Goal: Submit feedback/report problem: Submit feedback/report problem

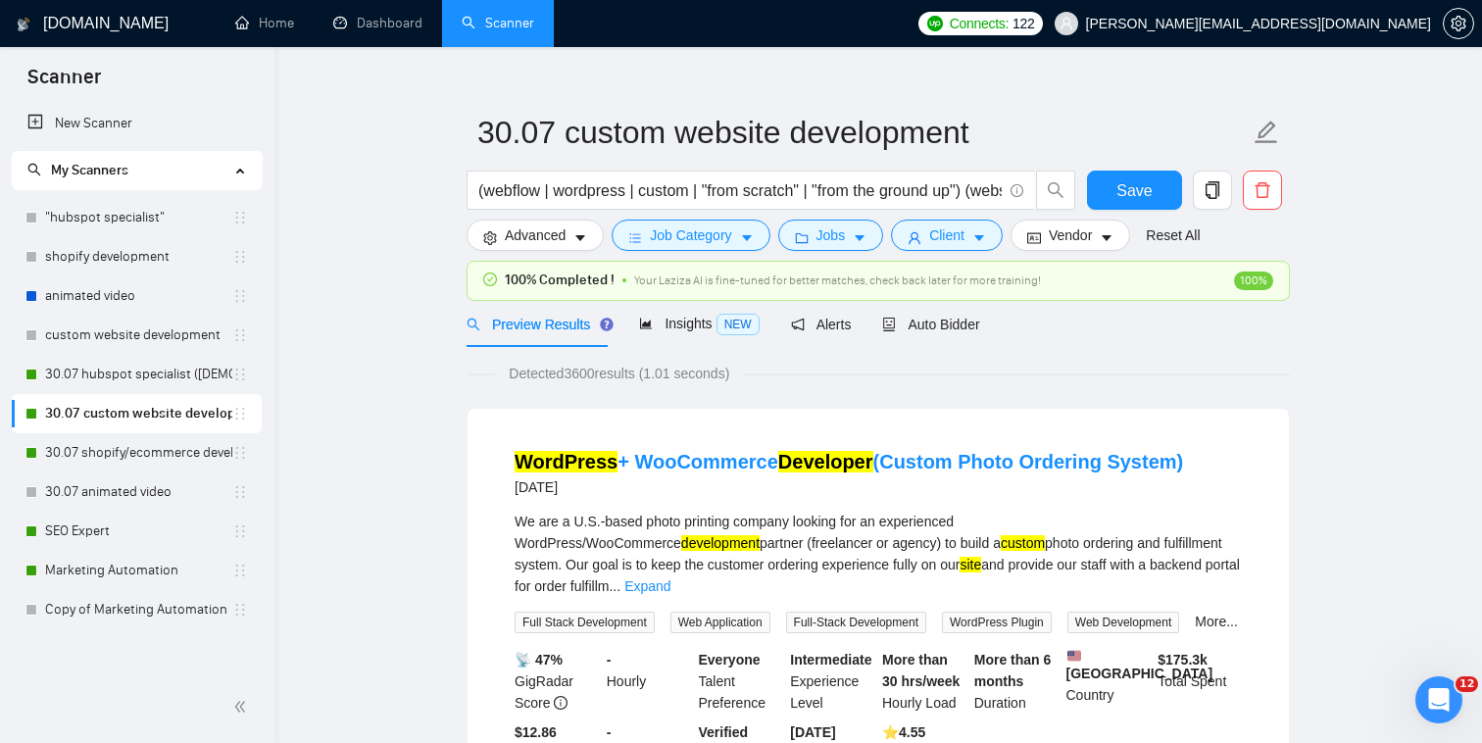
scroll to position [28, 0]
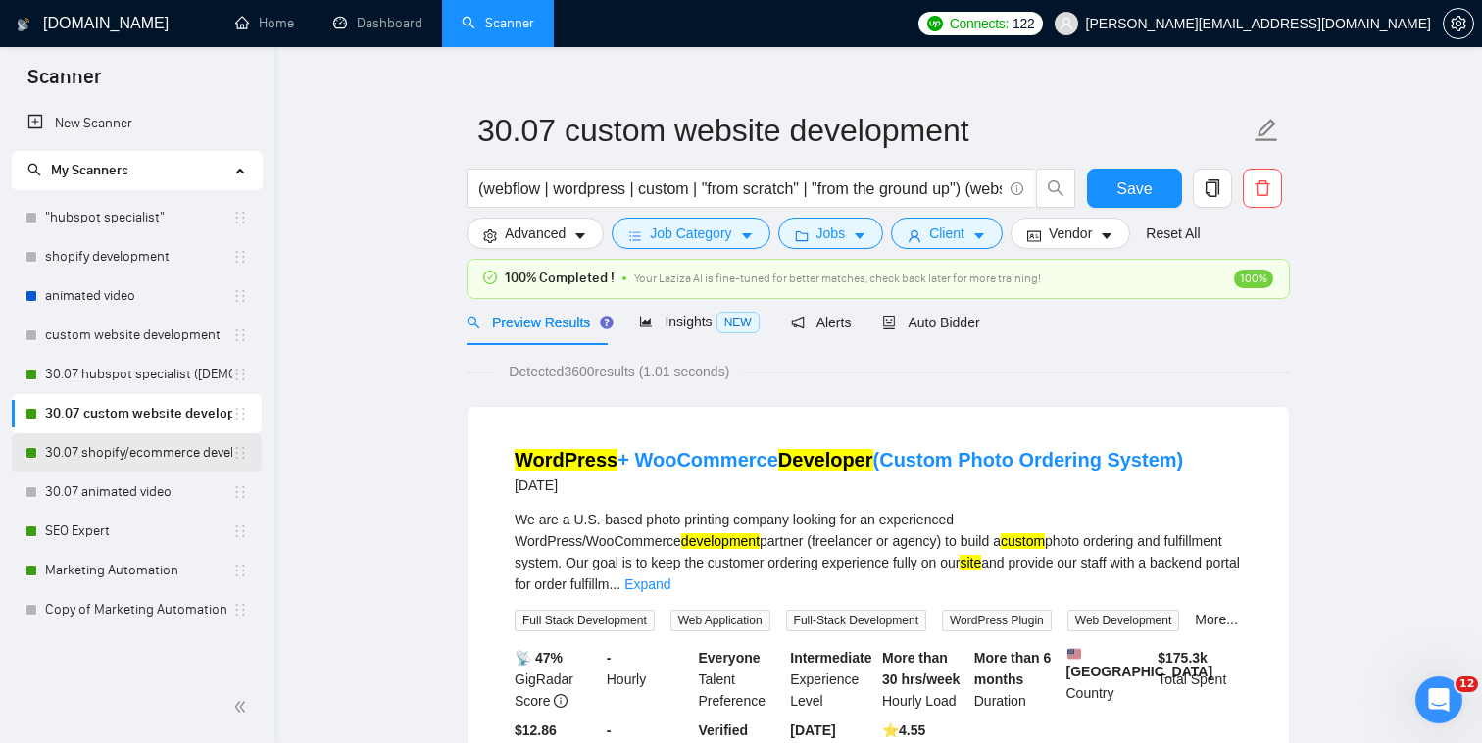
click at [182, 460] on link "30.07 shopify/ecommerce development (worldwide)" at bounding box center [138, 452] width 187 height 39
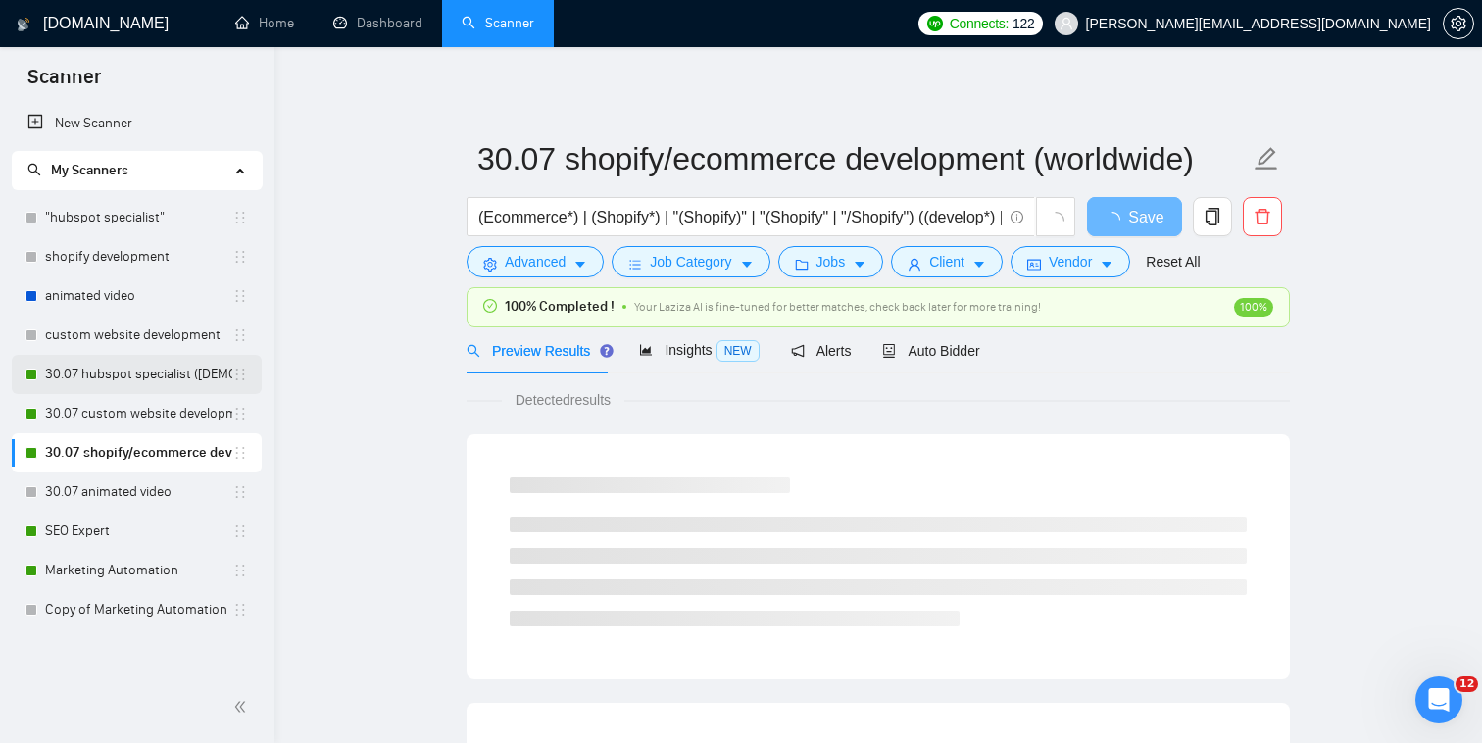
click at [180, 366] on link "30.07 hubspot specialist ([DEMOGRAPHIC_DATA] - not for residents)" at bounding box center [138, 374] width 187 height 39
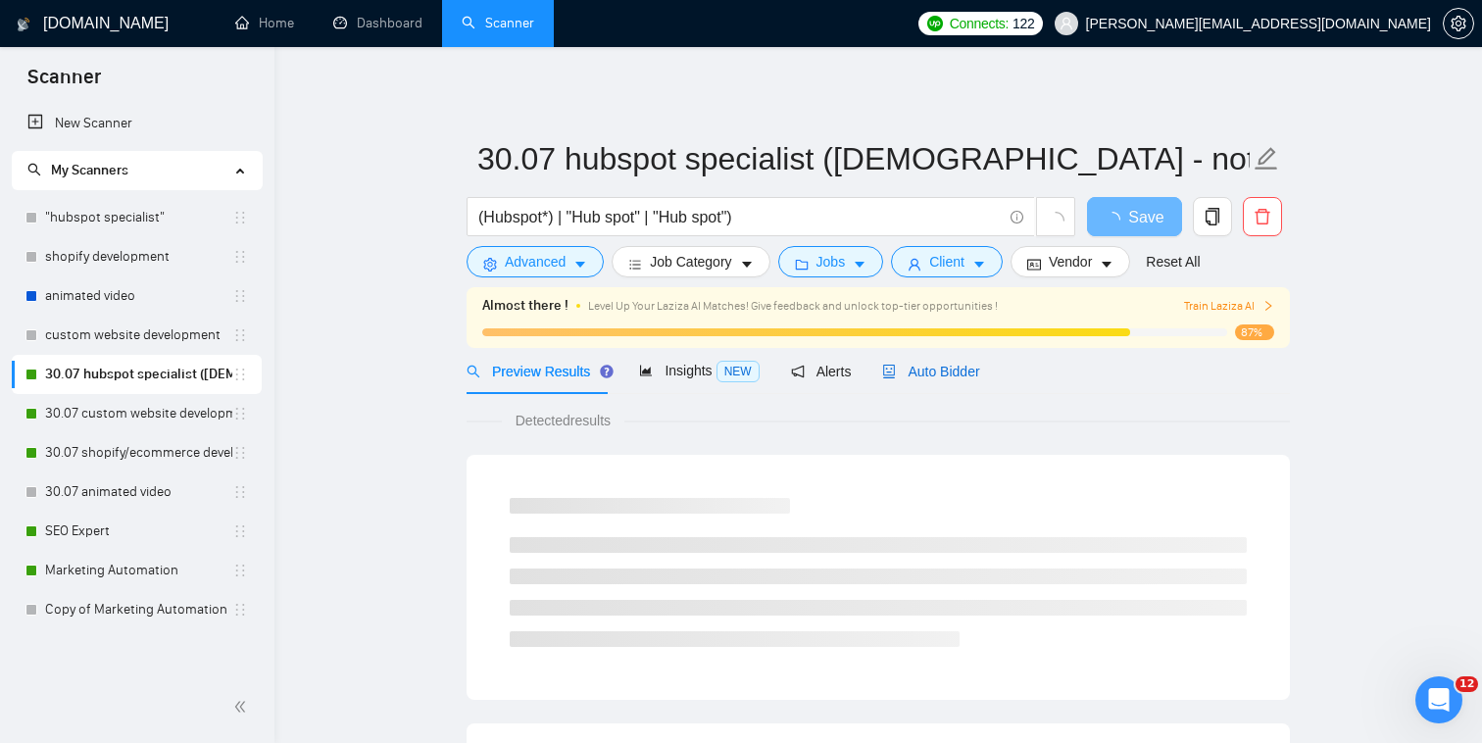
click at [951, 369] on span "Auto Bidder" at bounding box center [930, 372] width 97 height 16
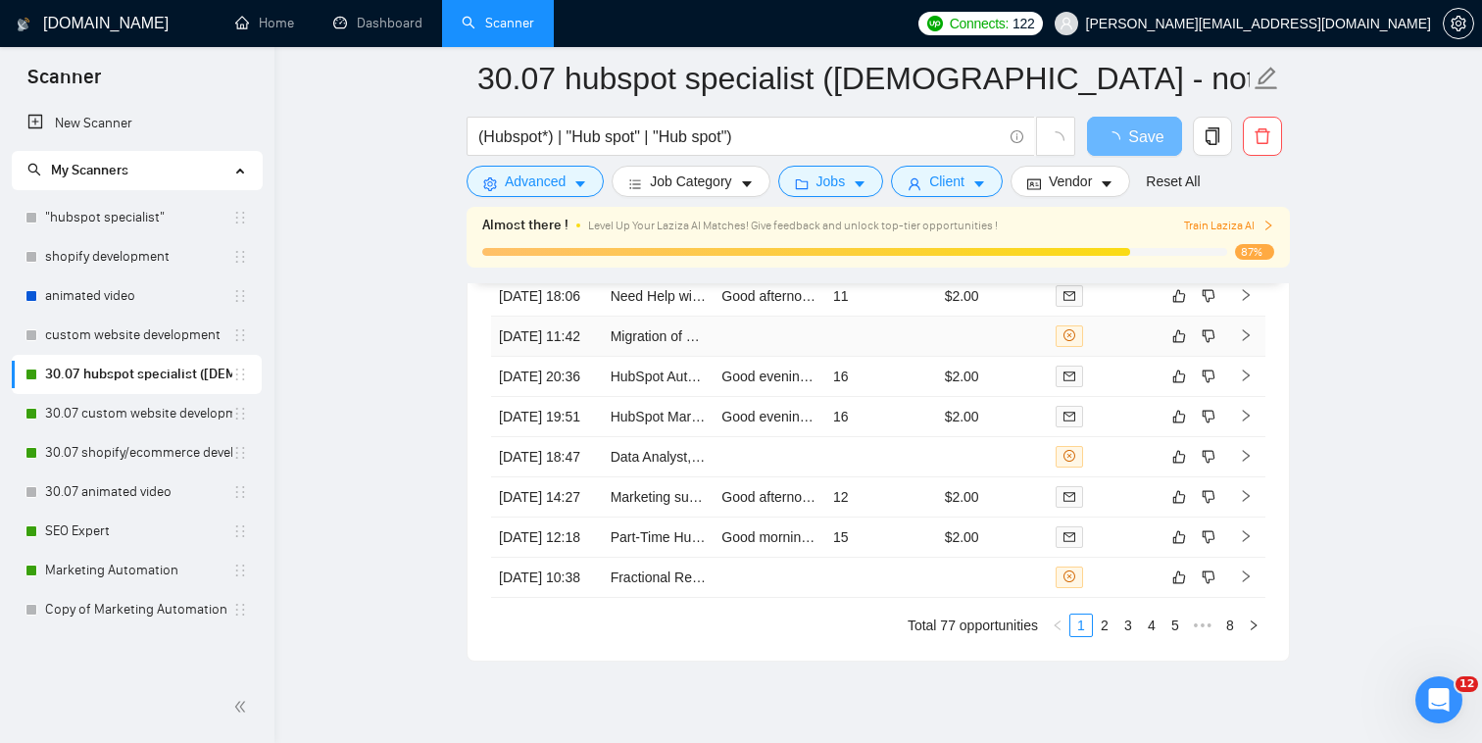
scroll to position [5170, 0]
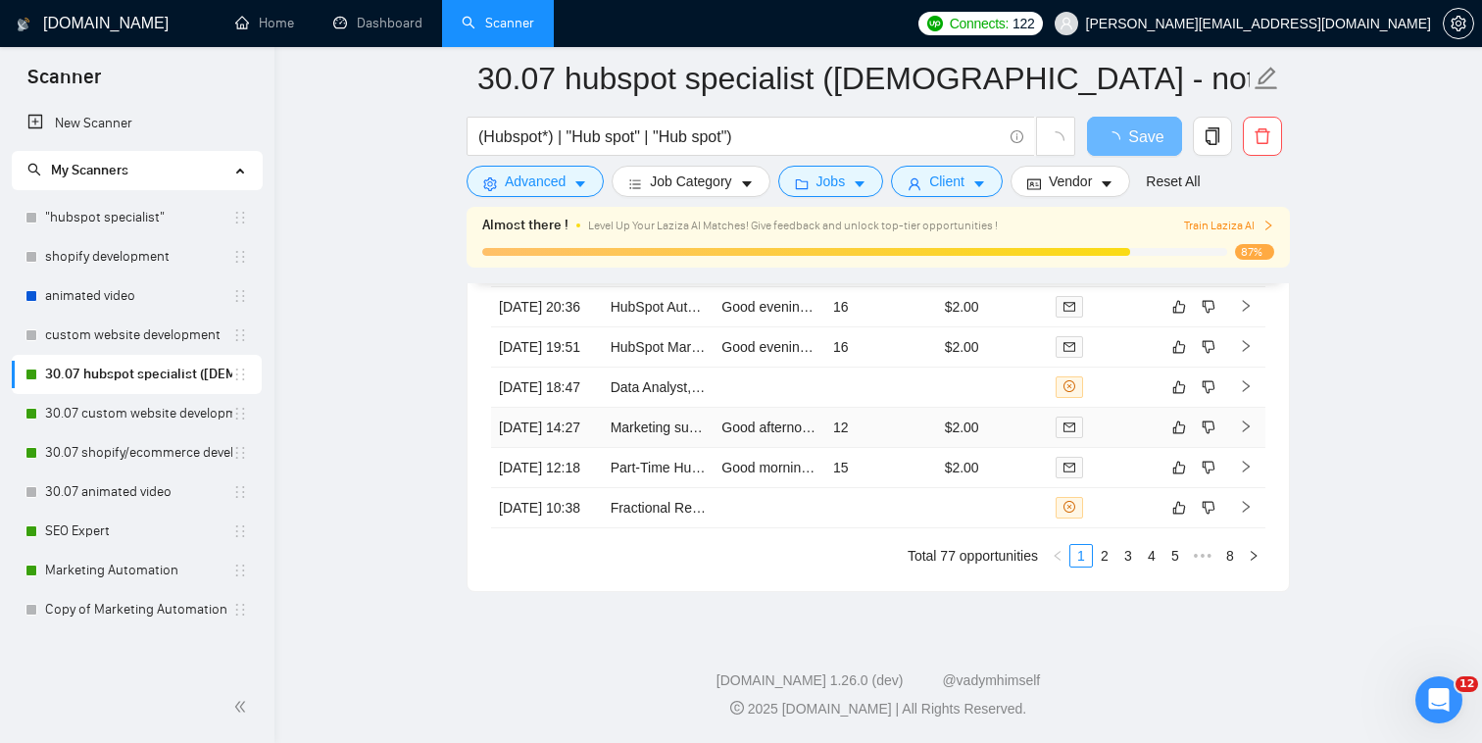
click at [1129, 438] on div at bounding box center [1103, 426] width 96 height 23
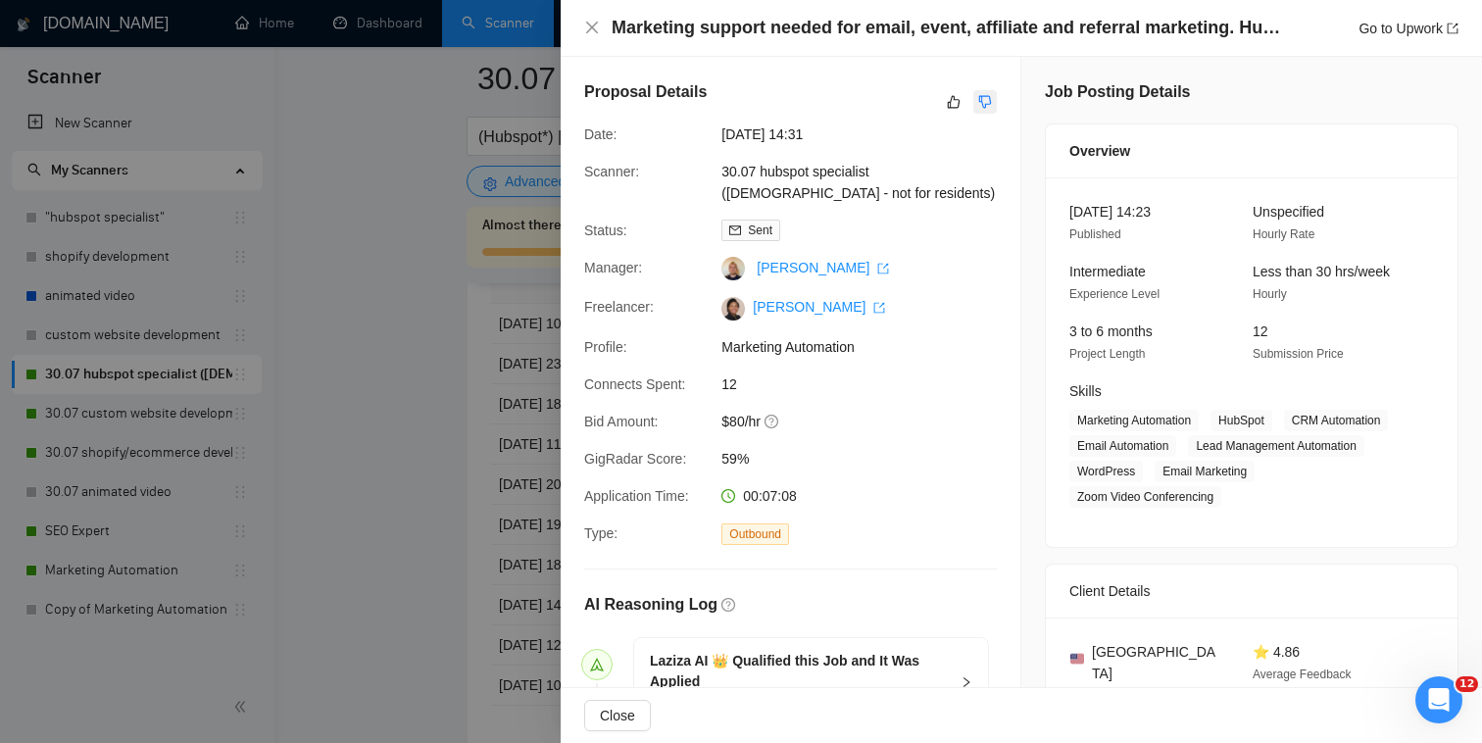
click at [983, 94] on icon "dislike" at bounding box center [985, 102] width 14 height 16
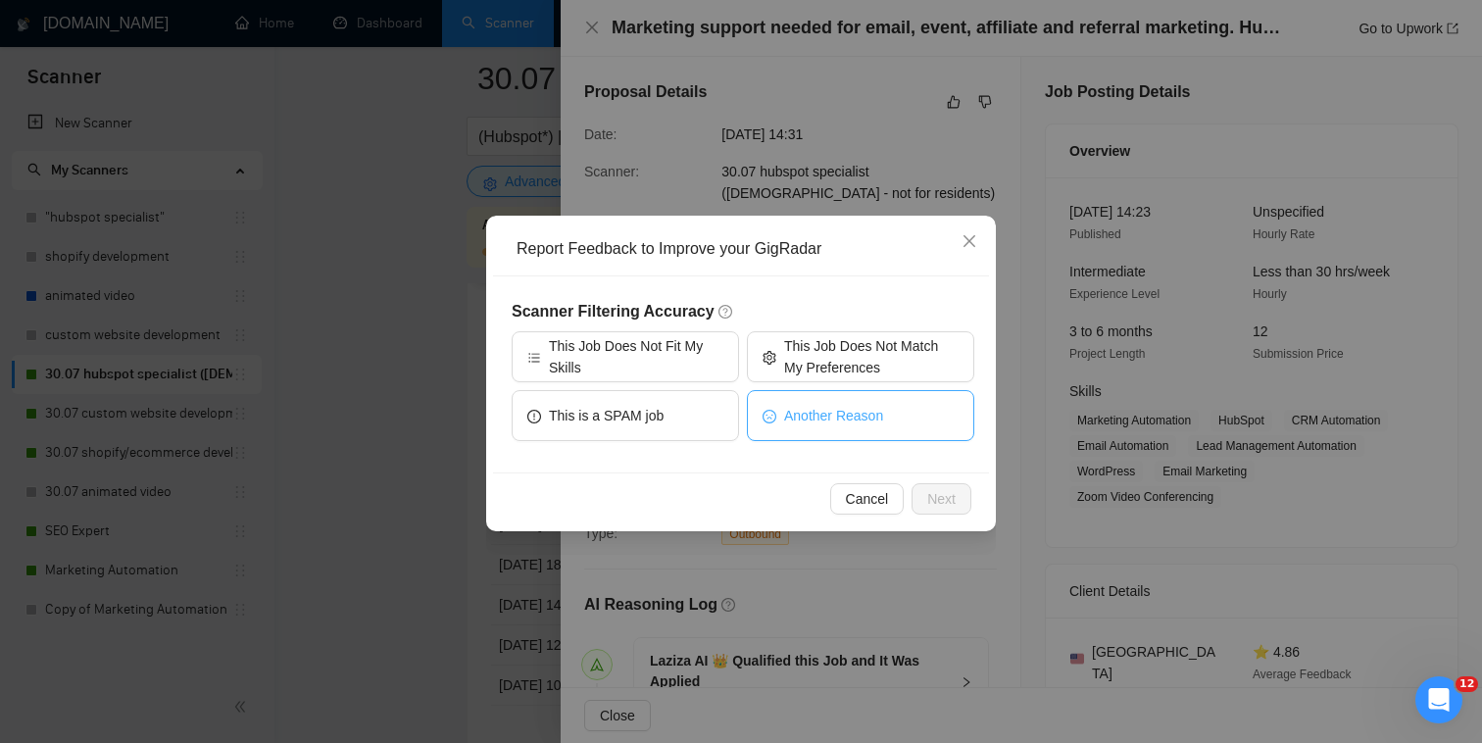
click at [846, 397] on button "Another Reason" at bounding box center [860, 415] width 227 height 51
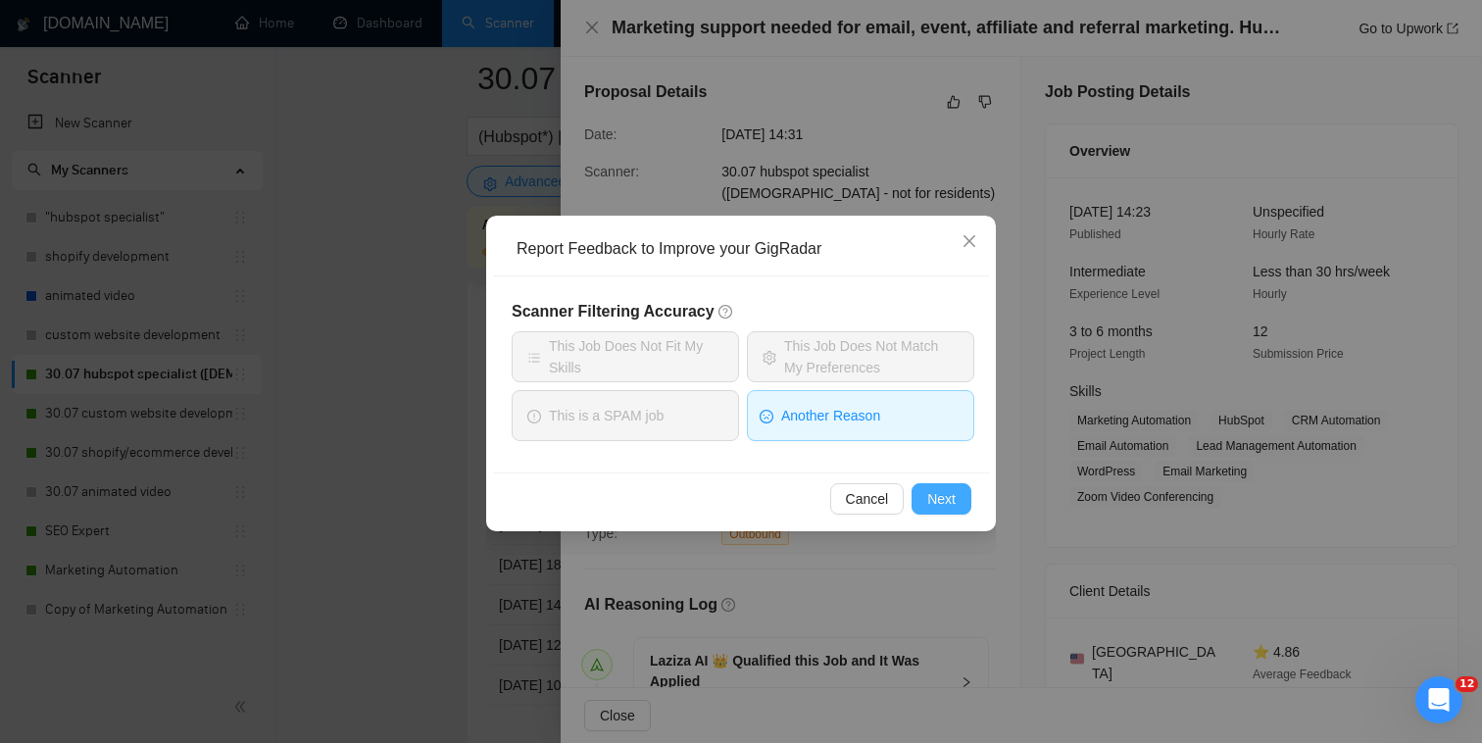
click at [939, 491] on span "Next" at bounding box center [941, 499] width 28 height 22
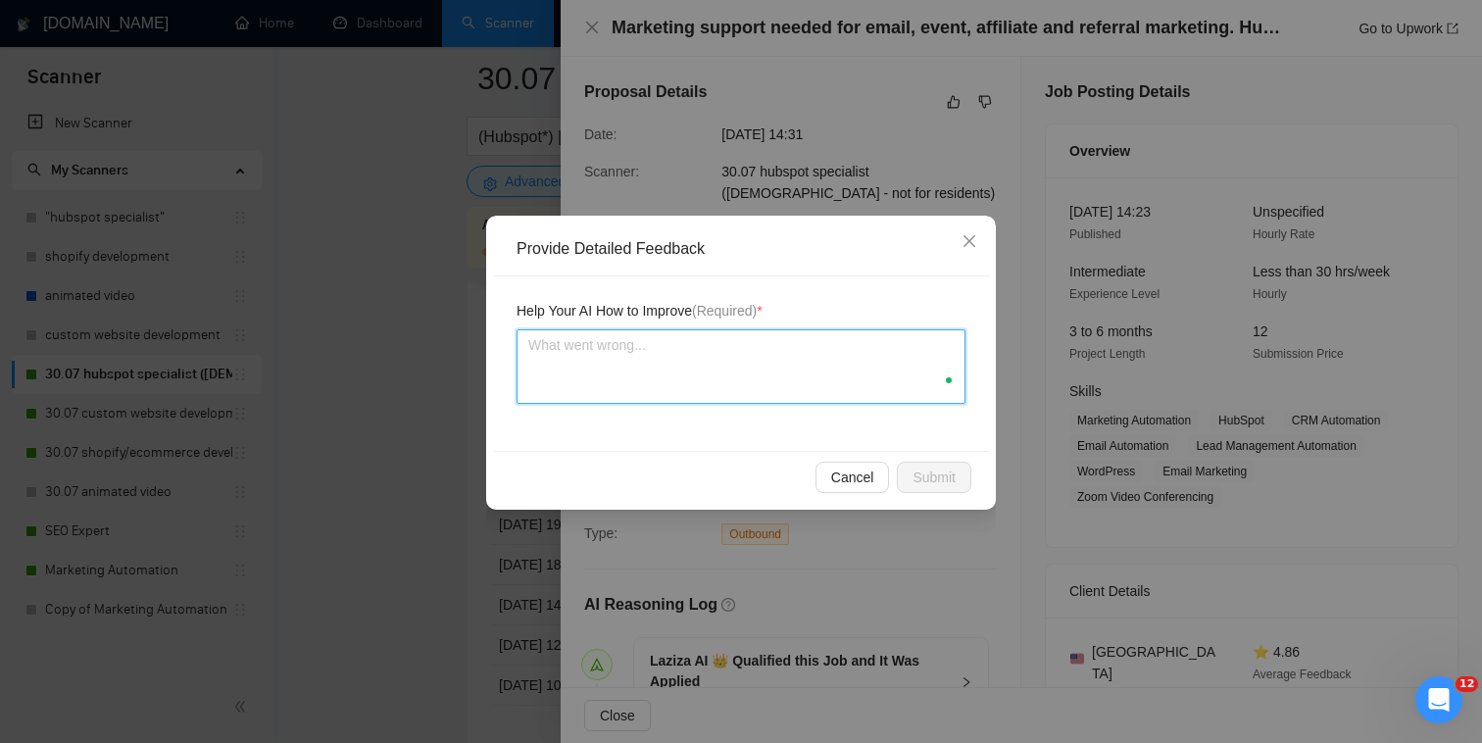
click at [838, 380] on textarea at bounding box center [740, 366] width 449 height 74
type textarea "W"
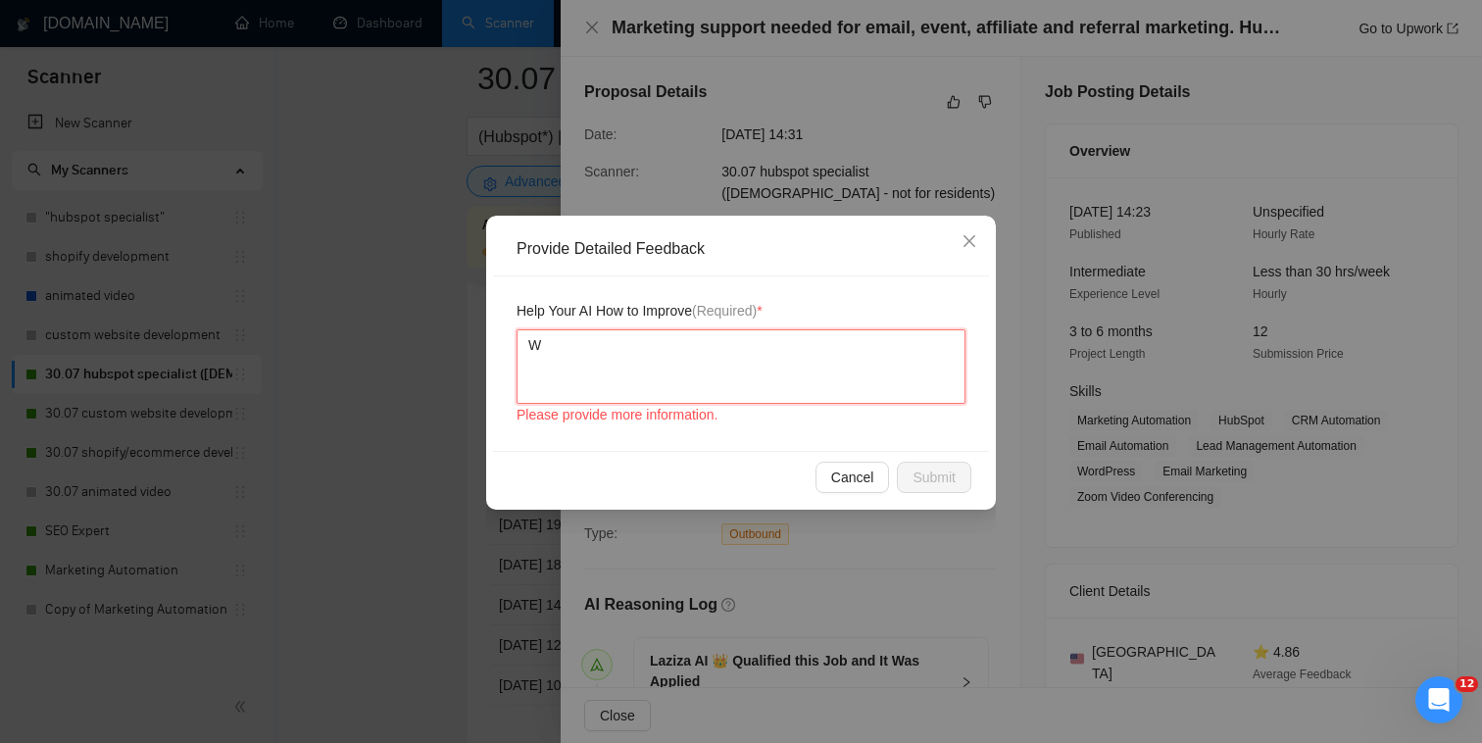
type textarea "Wh"
type textarea "Whe"
type textarea "When"
type textarea "When w"
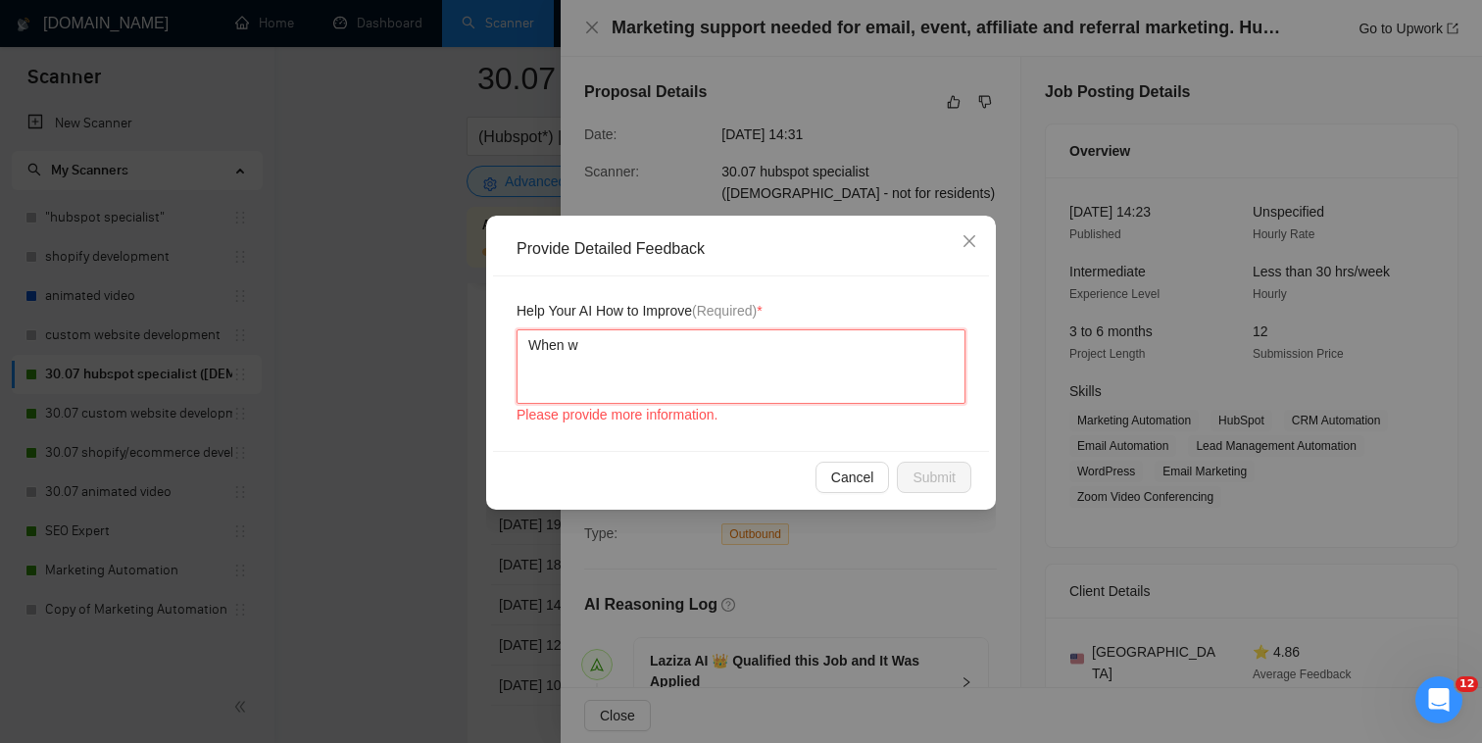
type textarea "When wo"
type textarea "When w"
type textarea "When"
type textarea "When so"
type textarea "When som"
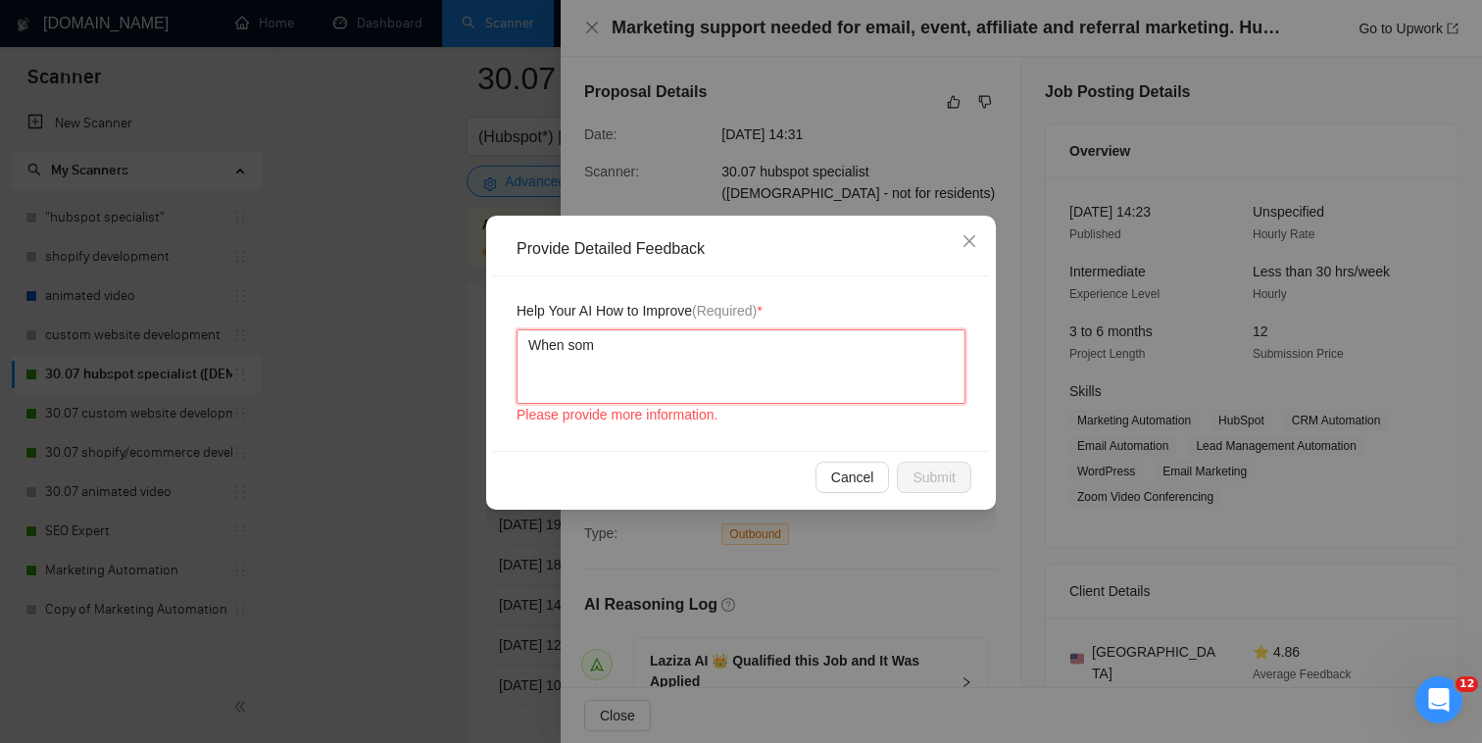
type textarea "When some"
type textarea "When someon"
type textarea "When someone"
type textarea "When someone as"
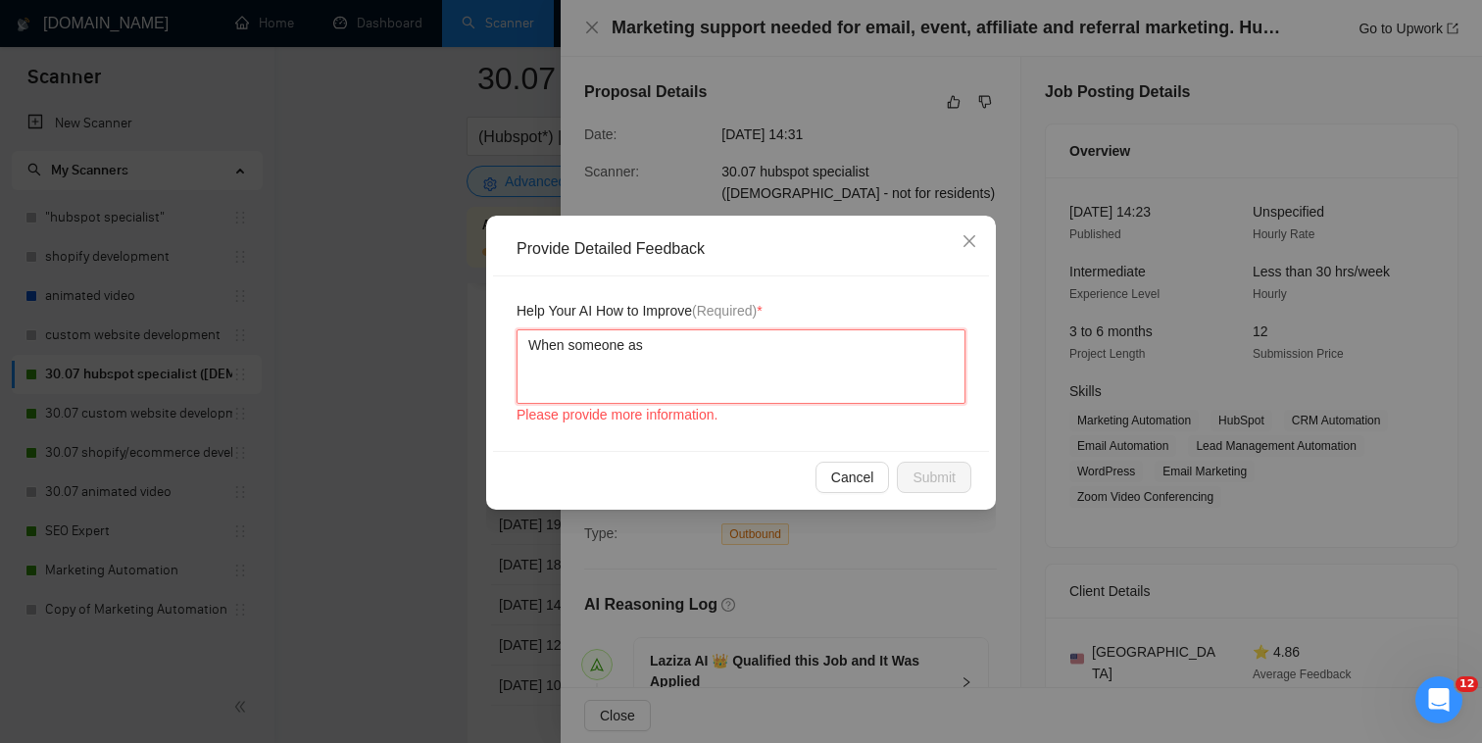
type textarea "When someone ask"
type textarea "When someone asks"
type textarea "When someone asks s"
type textarea "When someone asks"
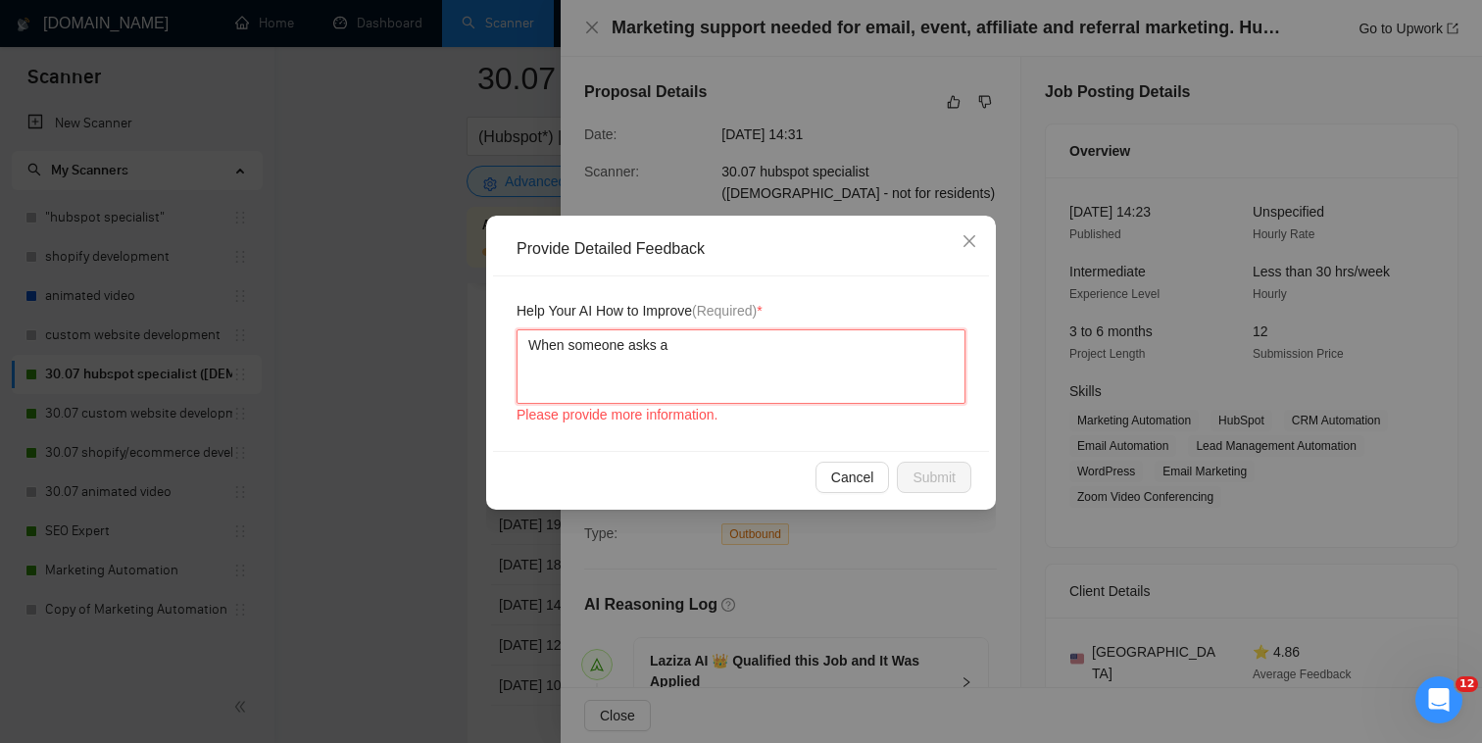
type textarea "When someone asks ao"
type textarea "When someone asks ao u"
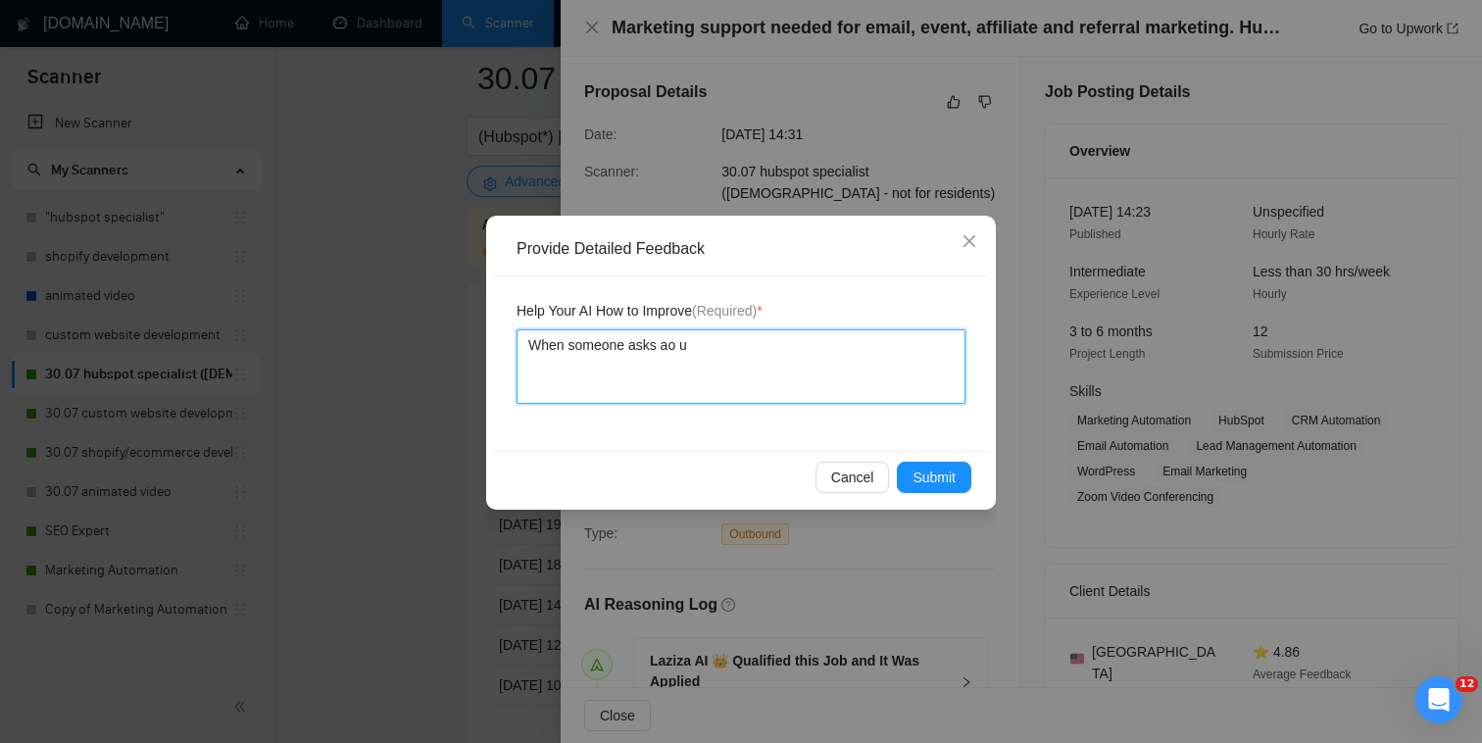
type textarea "When someone asks ao"
type textarea "When someone asks aob"
type textarea "When someone asks ao"
type textarea "When someone asks aob"
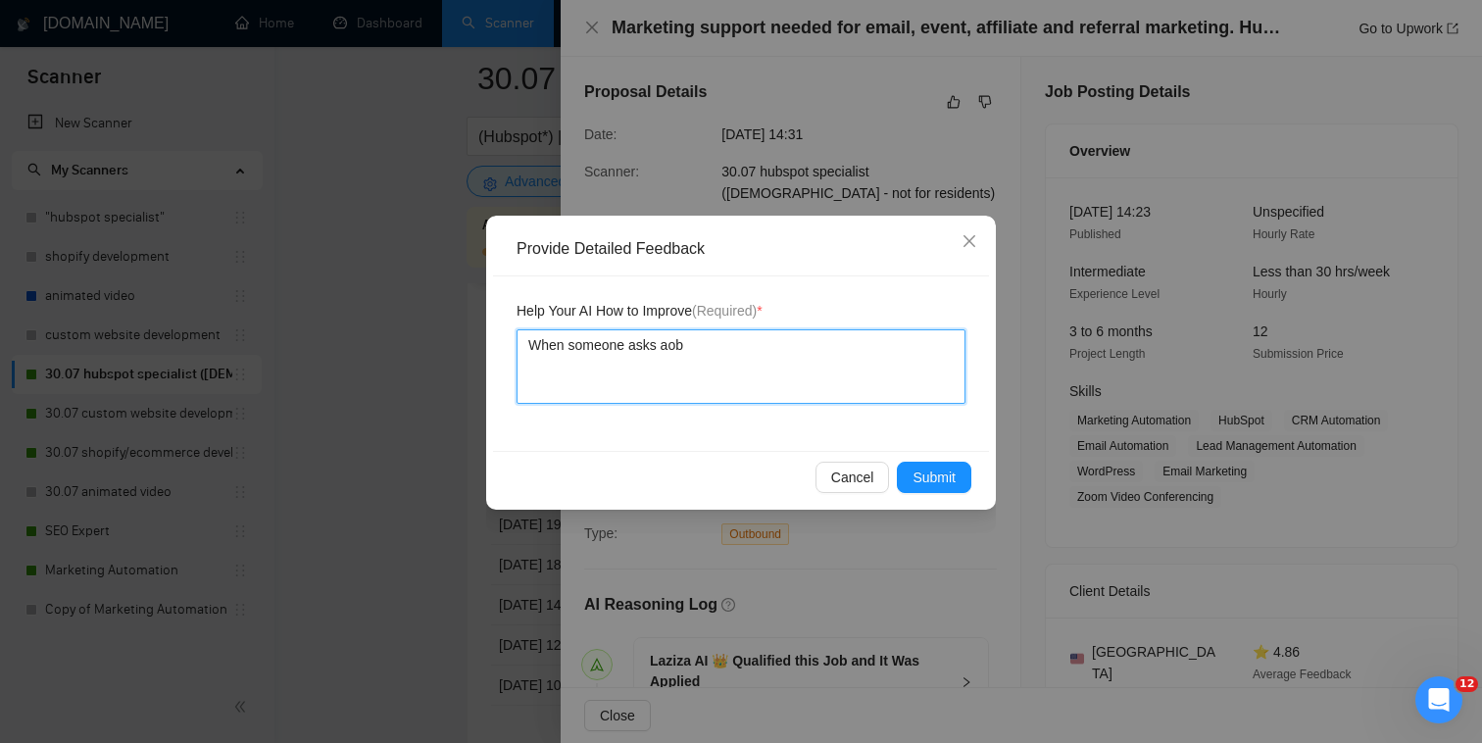
type textarea "When someone asks aobo"
type textarea "When someone asks aob"
type textarea "When someone asks ao"
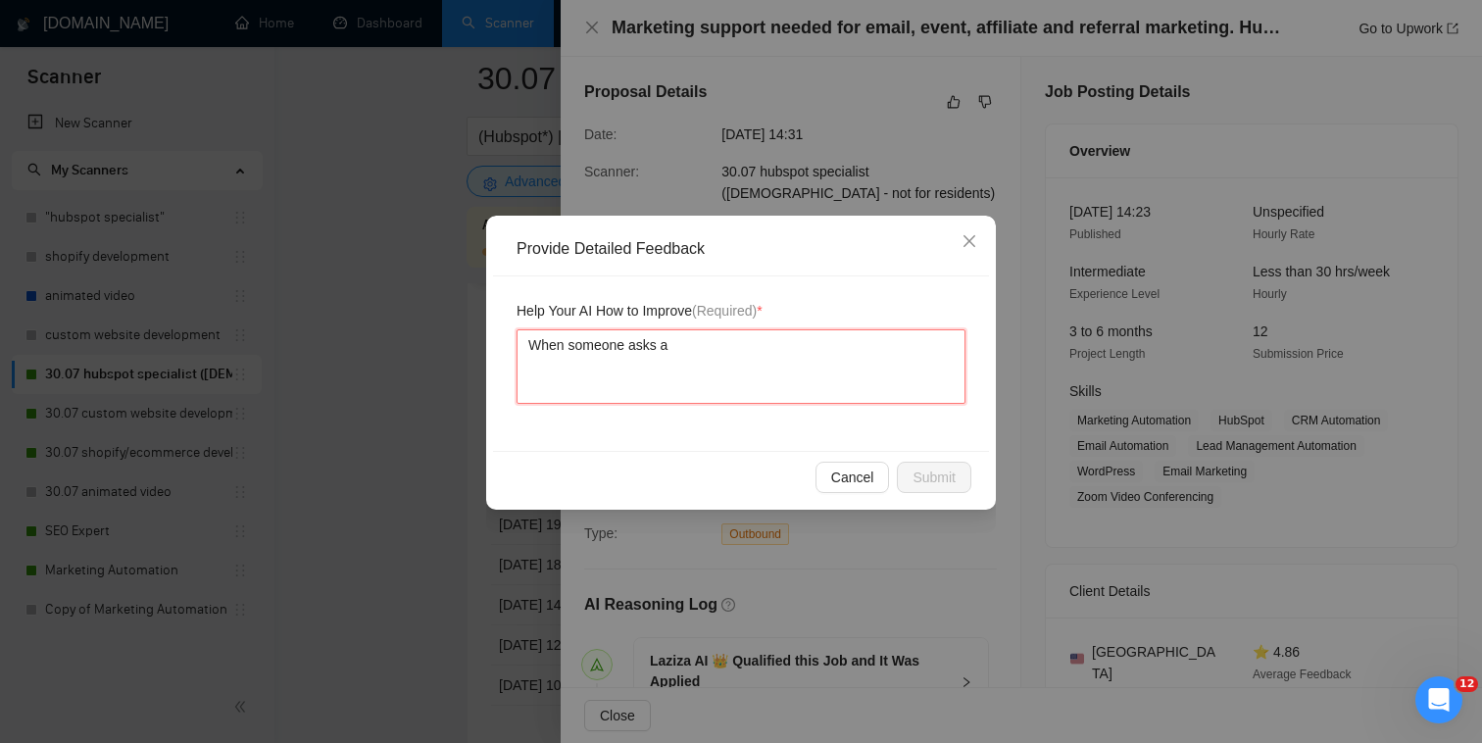
type textarea "When someone asks ab"
type textarea "When someone asks abo"
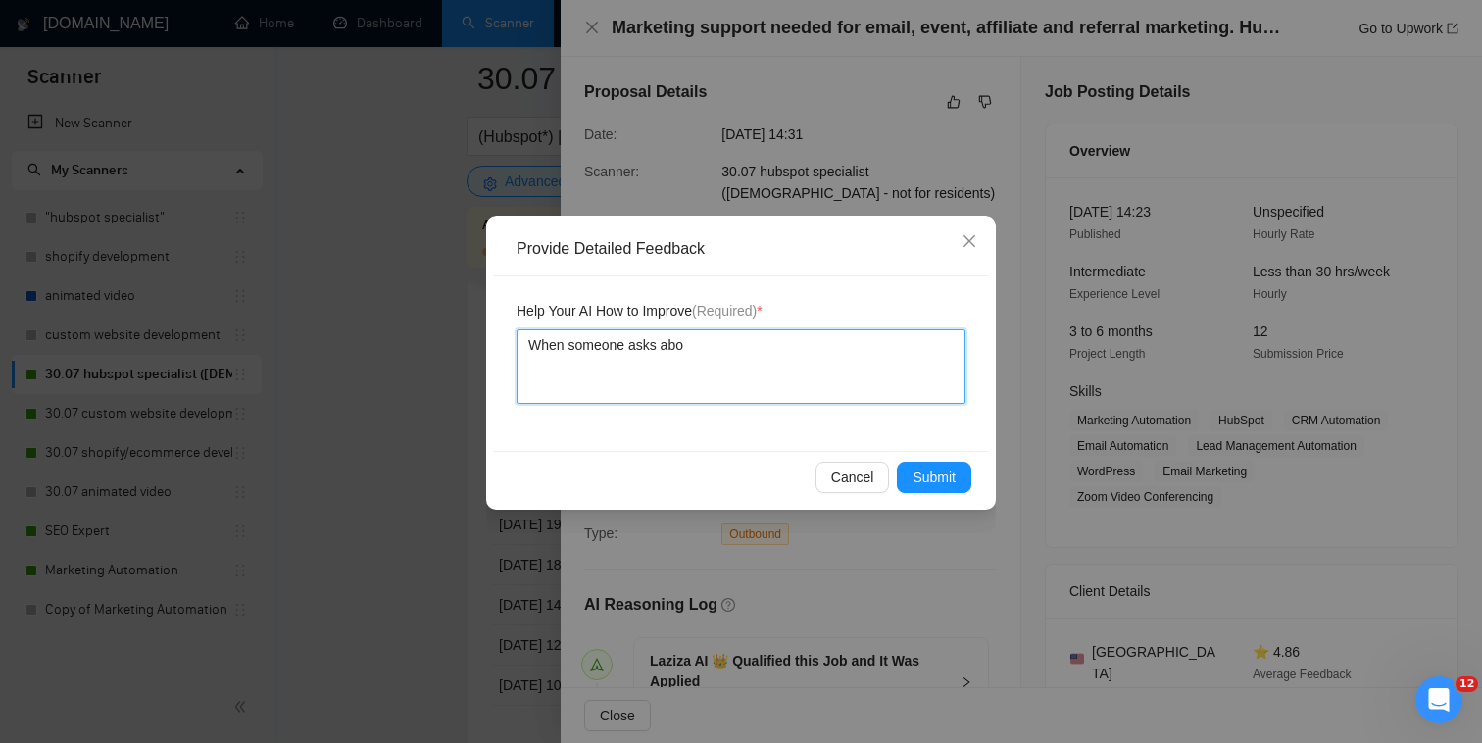
type textarea "When someone asks abou"
type textarea "When someone asks about"
type textarea "When someone asks about W"
type textarea "When someone asks about [PERSON_NAME]"
type textarea "When someone asks about Wor"
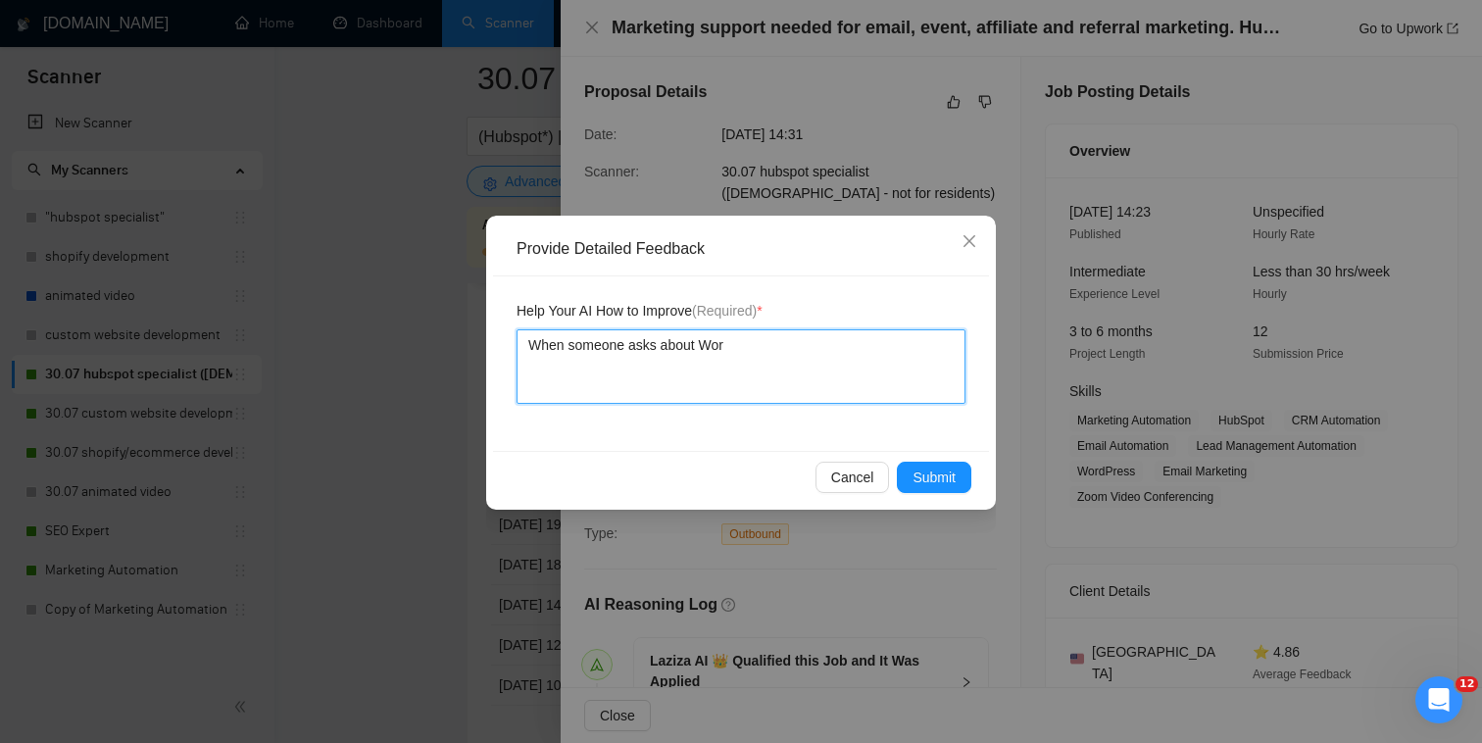
type textarea "When someone asks about Word"
type textarea "When someone asks about WordP"
type textarea "When someone asks about WordPr"
type textarea "When someone asks about WordPre"
type textarea "When someone asks about WordPres"
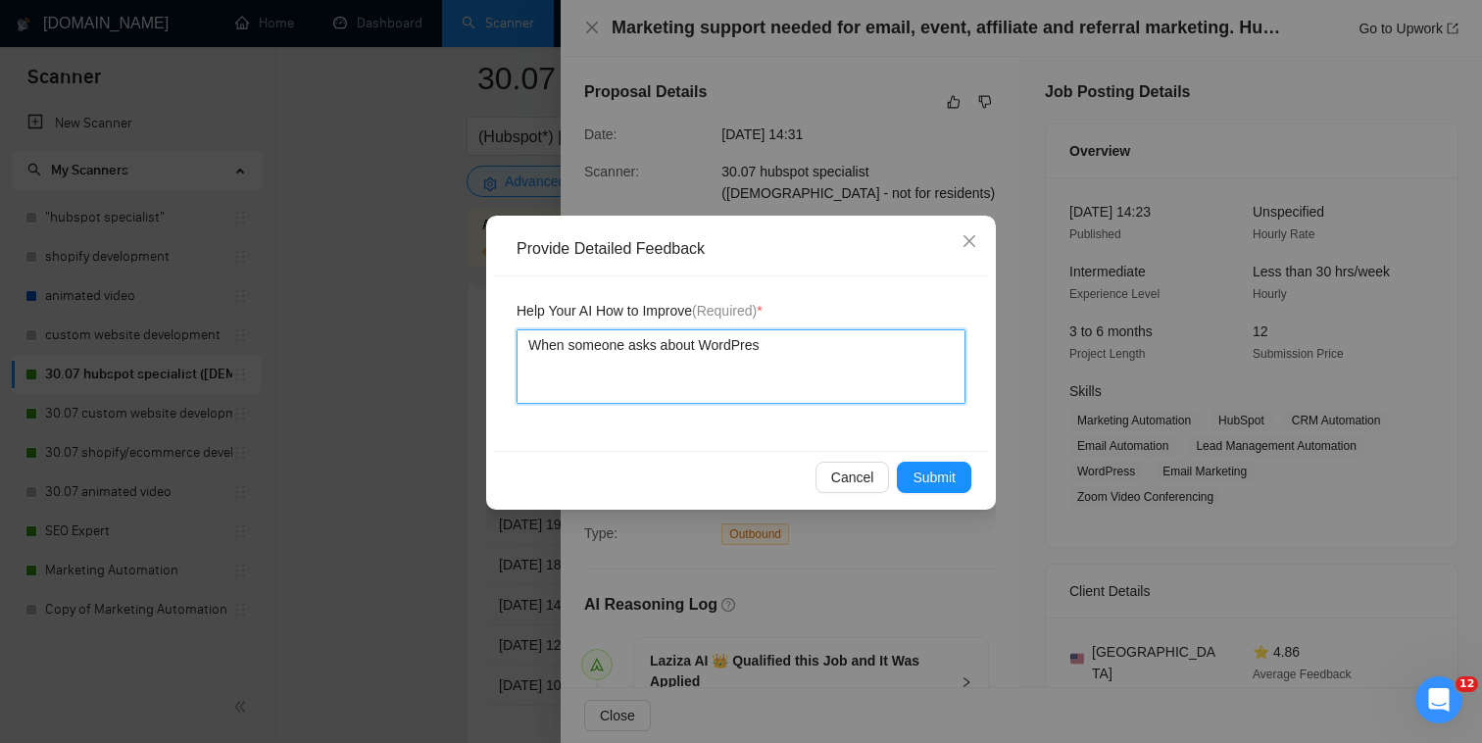
type textarea "When someone asks about WordPress"
type textarea "When someone asks about WordPress e"
type textarea "When someone asks about WordPress ex"
type textarea "When someone asks about WordPress exp"
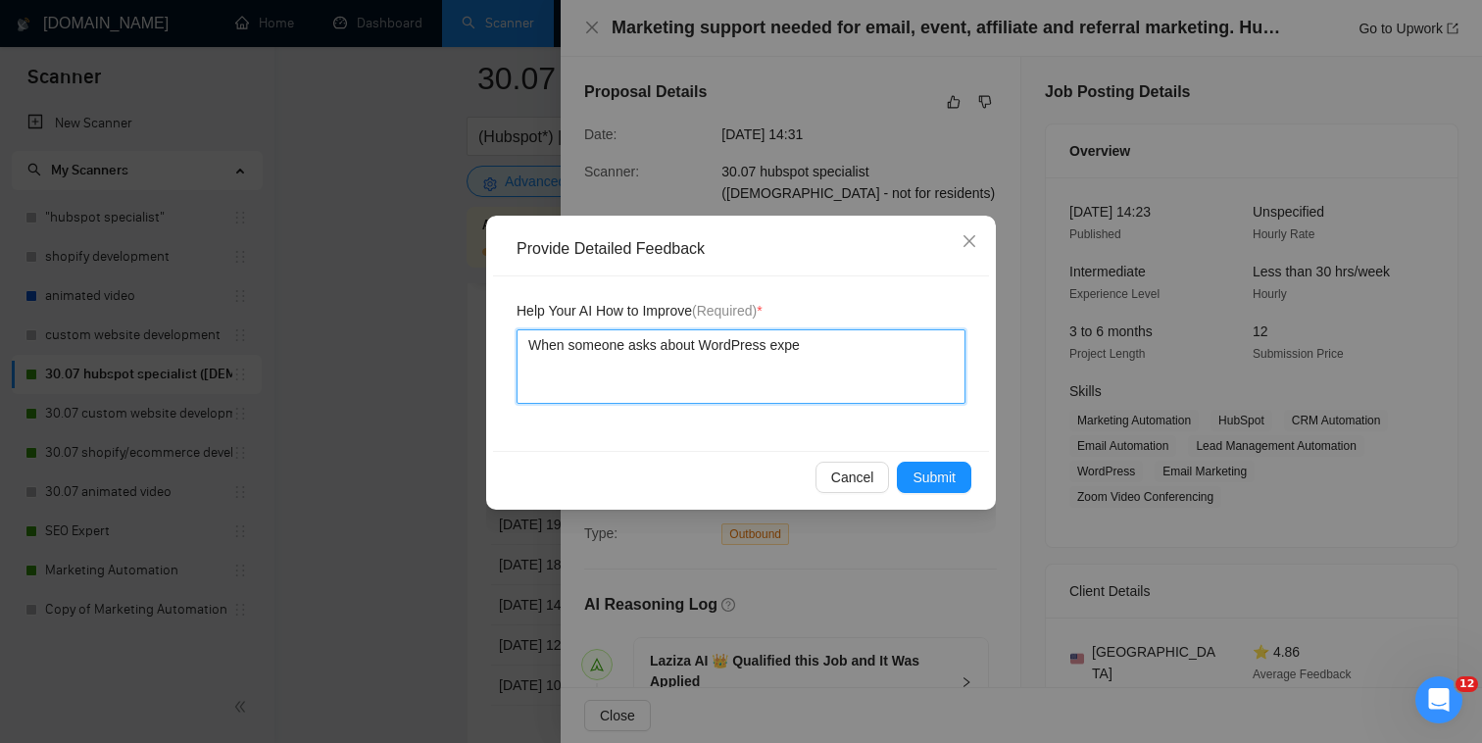
type textarea "When someone asks about WordPress exper"
type textarea "When someone asks about WordPress experie"
type textarea "When someone asks about WordPress experien"
type textarea "When someone asks about WordPress experienc"
type textarea "When someone asks about WordPress experience,"
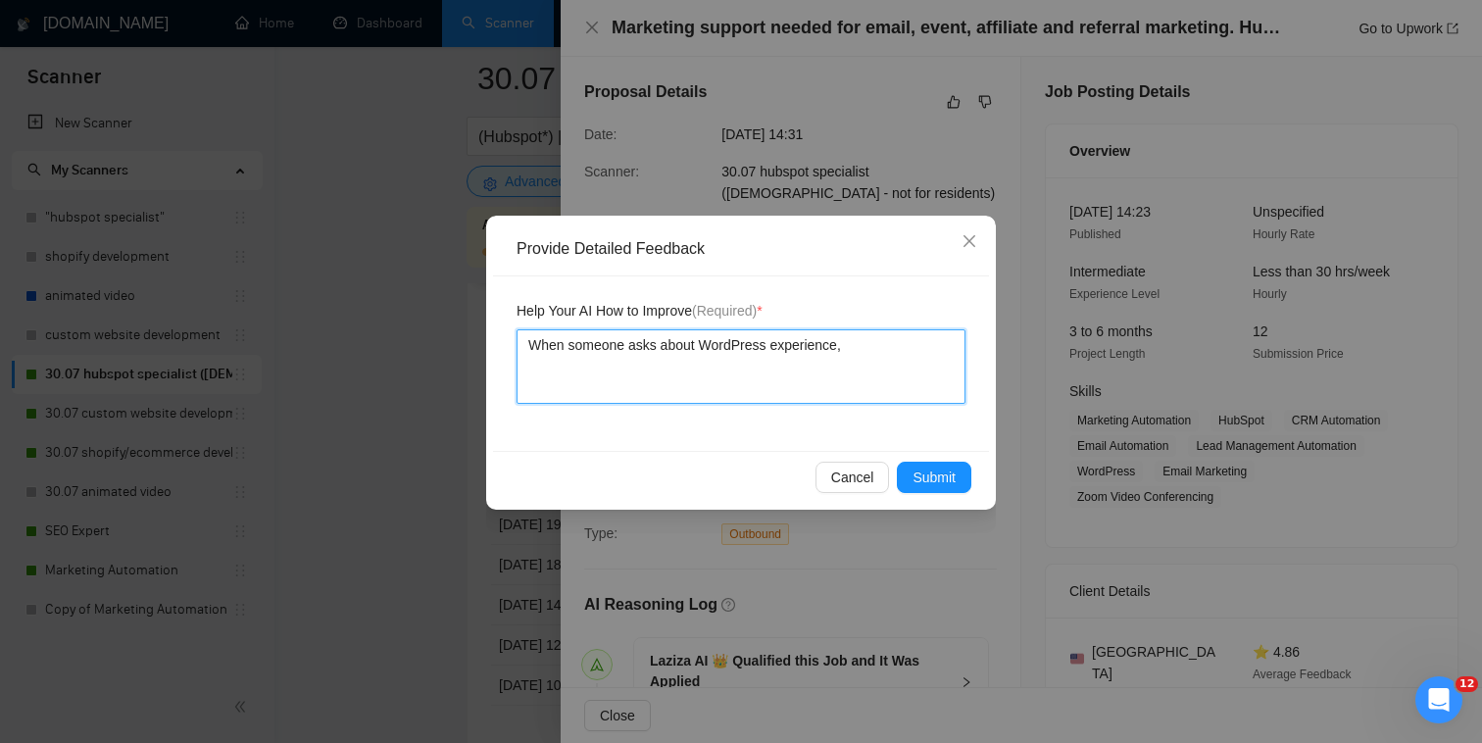
type textarea "When someone asks about WordPress experience,"
type textarea "When someone asks about WordPress experience, S"
type textarea "When someone asks about WordPress experience, Sy"
type textarea "When someone asks about WordPress experience, S"
type textarea "When someone asks about WordPress experience,"
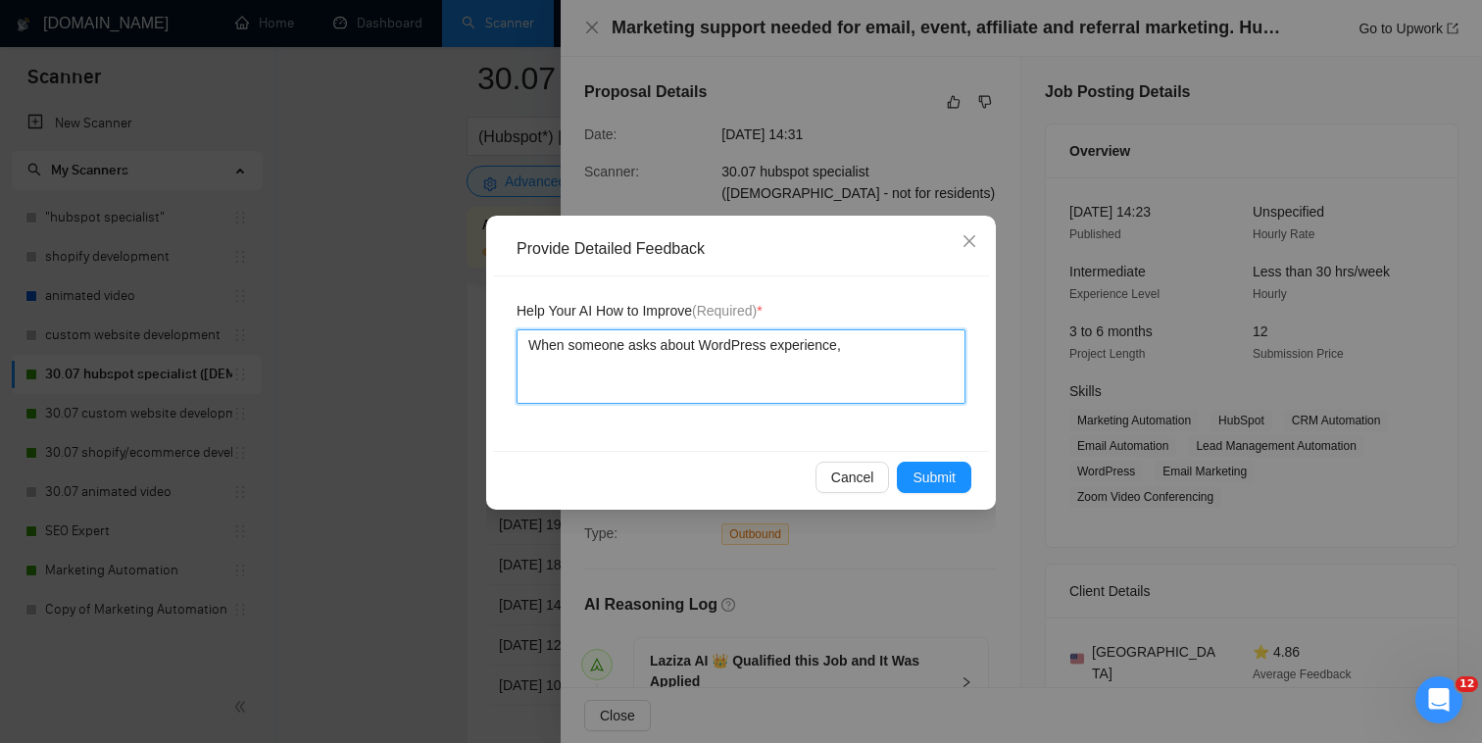
type textarea "When someone asks about WordPress experience, y"
type textarea "When someone asks about WordPress experience, yo"
type textarea "When someone asks about WordPress experience, you"
type textarea "When someone asks about WordPress experience, you s"
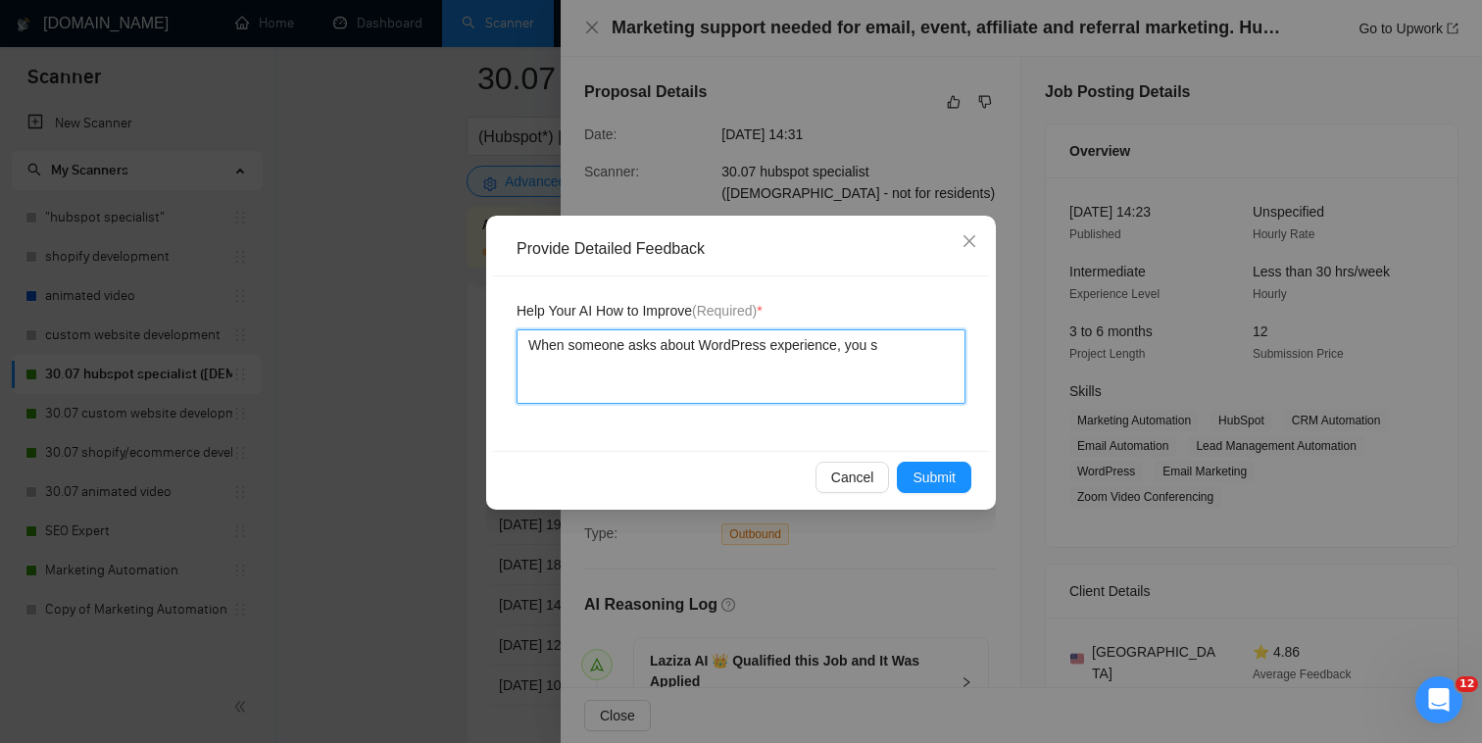
type textarea "When someone asks about WordPress experience, you sh"
type textarea "When someone asks about WordPress experience, you sho"
type textarea "When someone asks about WordPress experience, you shoul"
type textarea "When someone asks about WordPress experience, you should"
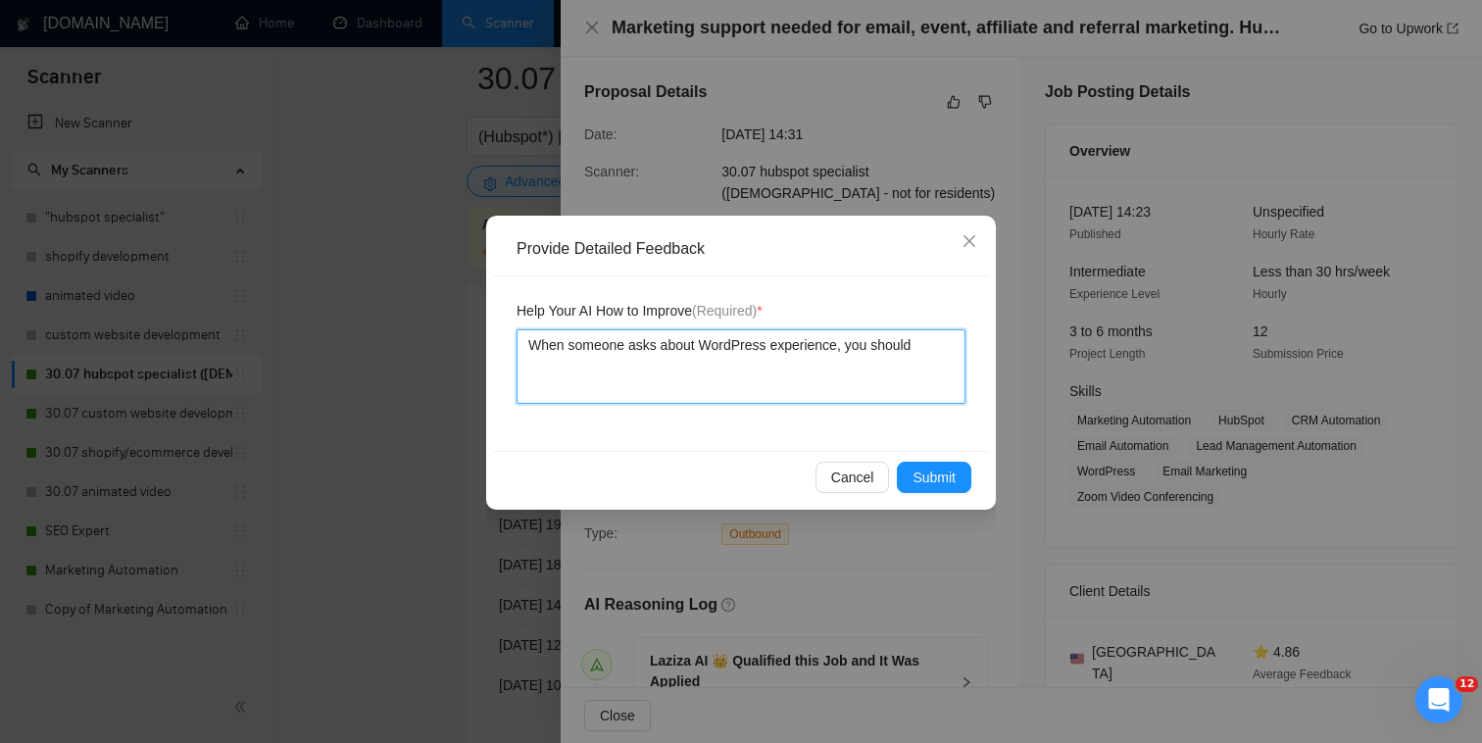
type textarea "When someone asks about WordPress experience, you should s"
type textarea "When someone asks about WordPress experience, you should sa"
type textarea "When someone asks about WordPress experience, you should say"
type textarea "When someone asks about WordPress experience, you should say th"
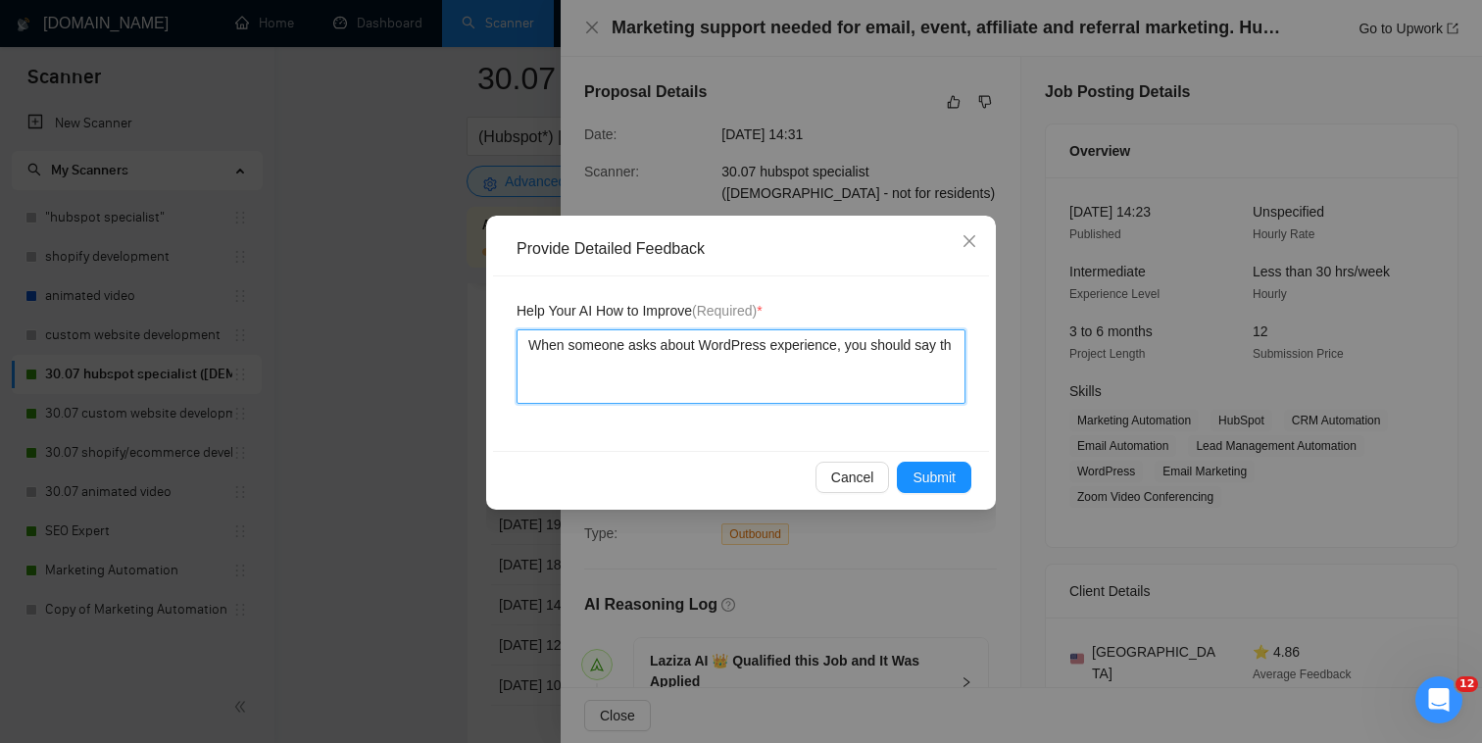
type textarea "When someone asks about WordPress experience, you should say tha"
type textarea "When someone asks about WordPress experience, you should say that"
type textarea "When someone asks about WordPress experience, you should say that w"
type textarea "When someone asks about WordPress experience, you should say that we"
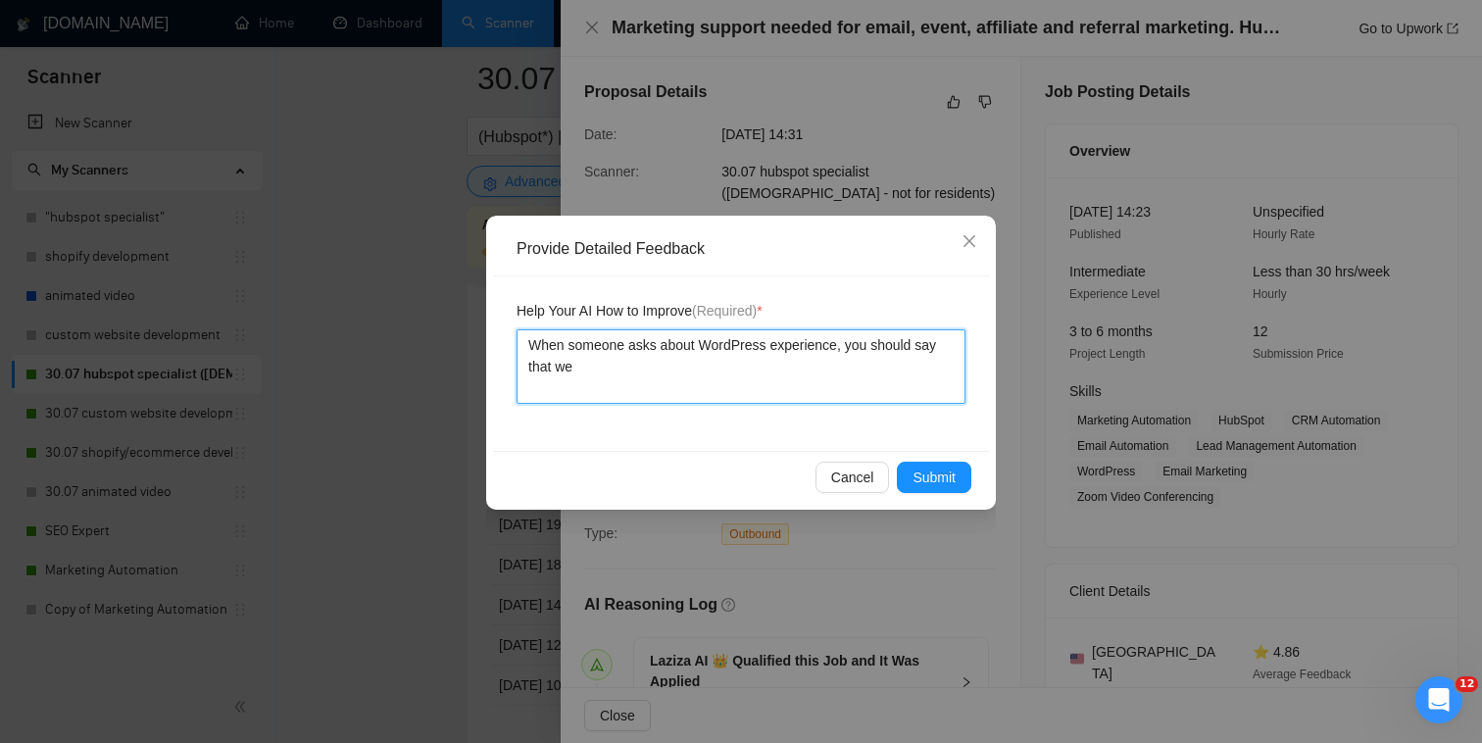
type textarea "When someone asks about WordPress experience, you should say that we h"
type textarea "When someone asks about WordPress experience, you should say that we ha"
type textarea "When someone asks about WordPress experience, you should say that we hav"
type textarea "When someone asks about WordPress experience, you should say that we have"
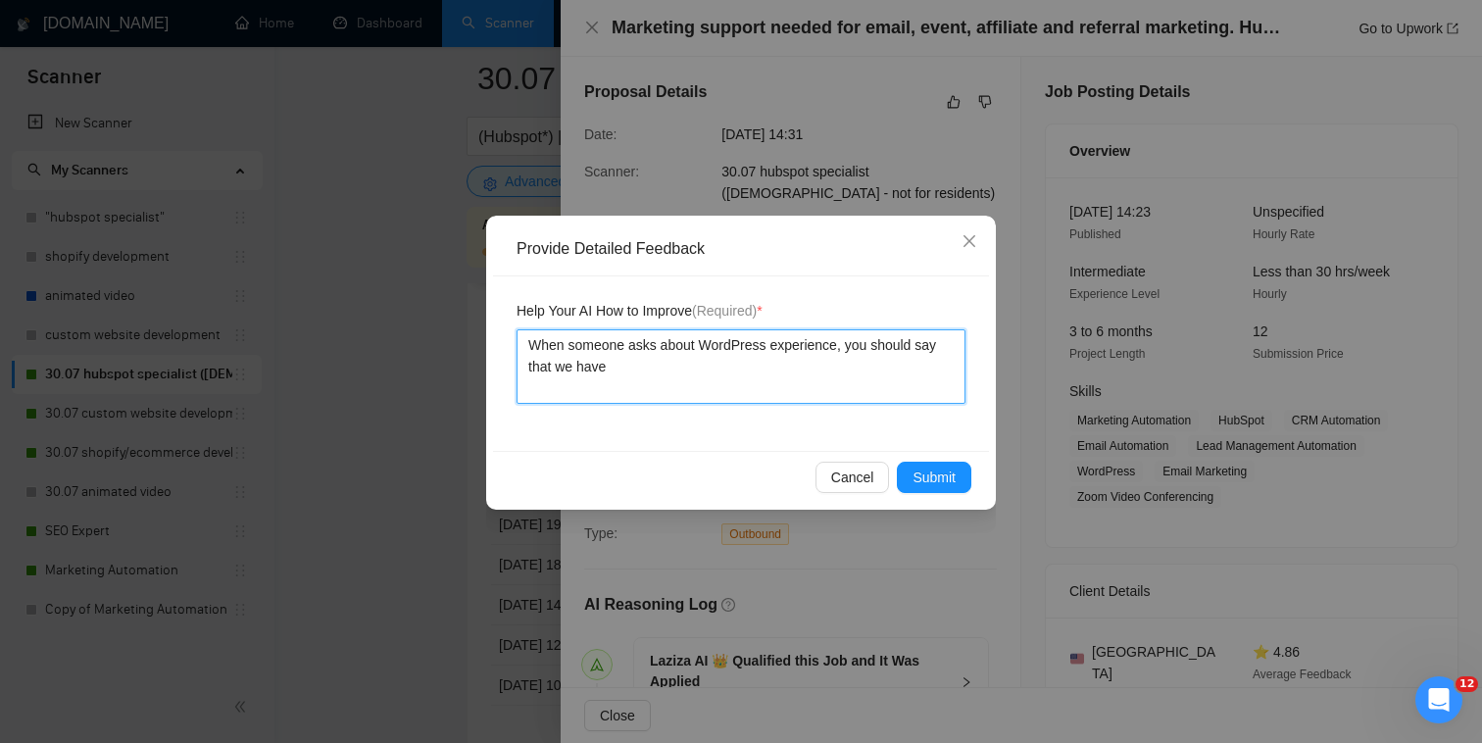
type textarea "When someone asks about WordPress experience, you should say that we have a"
type textarea "When someone asks about WordPress experience, you should say that we have"
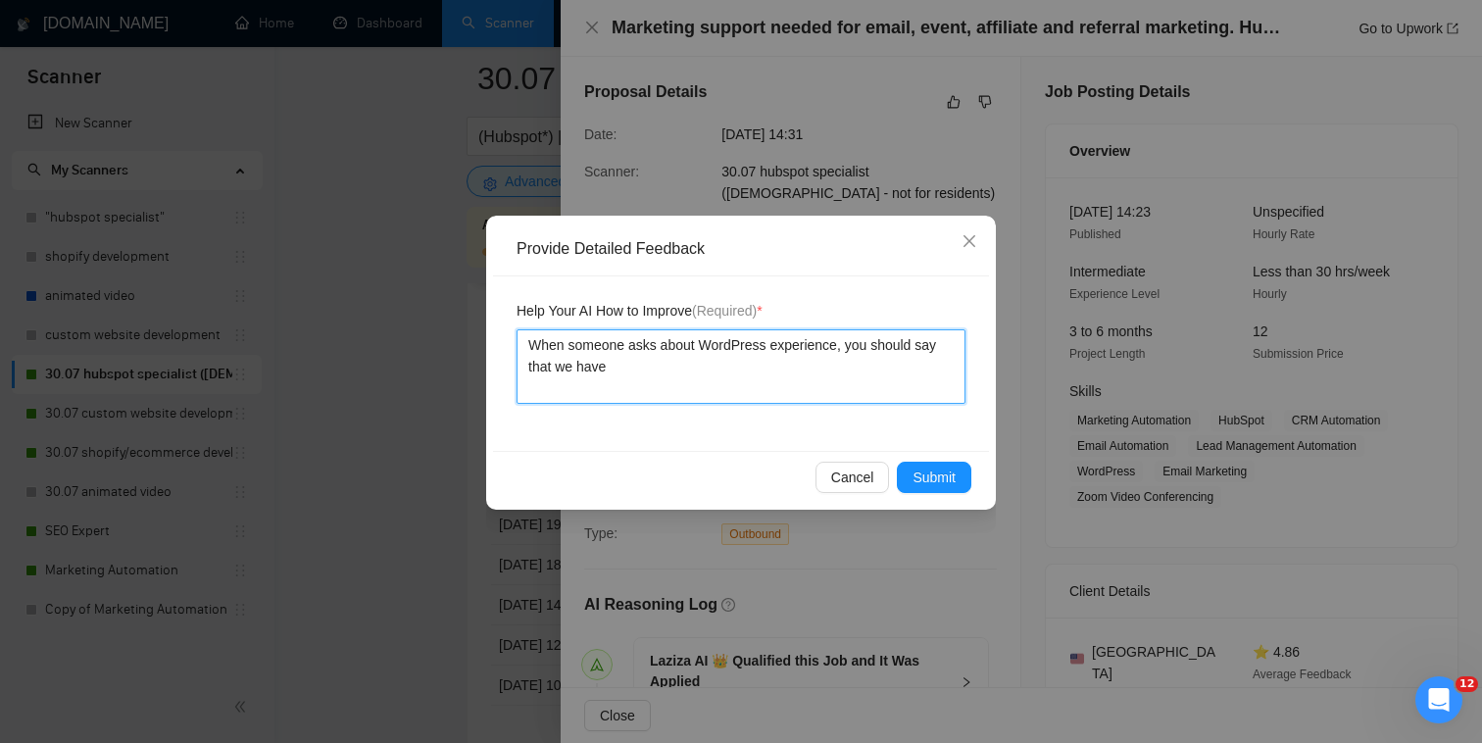
type textarea "When someone asks about WordPress experience, you should say that we hav"
type textarea "When someone asks about WordPress experience, you should say that we ha"
type textarea "When someone asks about WordPress experience, you should say that we h"
type textarea "When someone asks about WordPress experience, you should say that we"
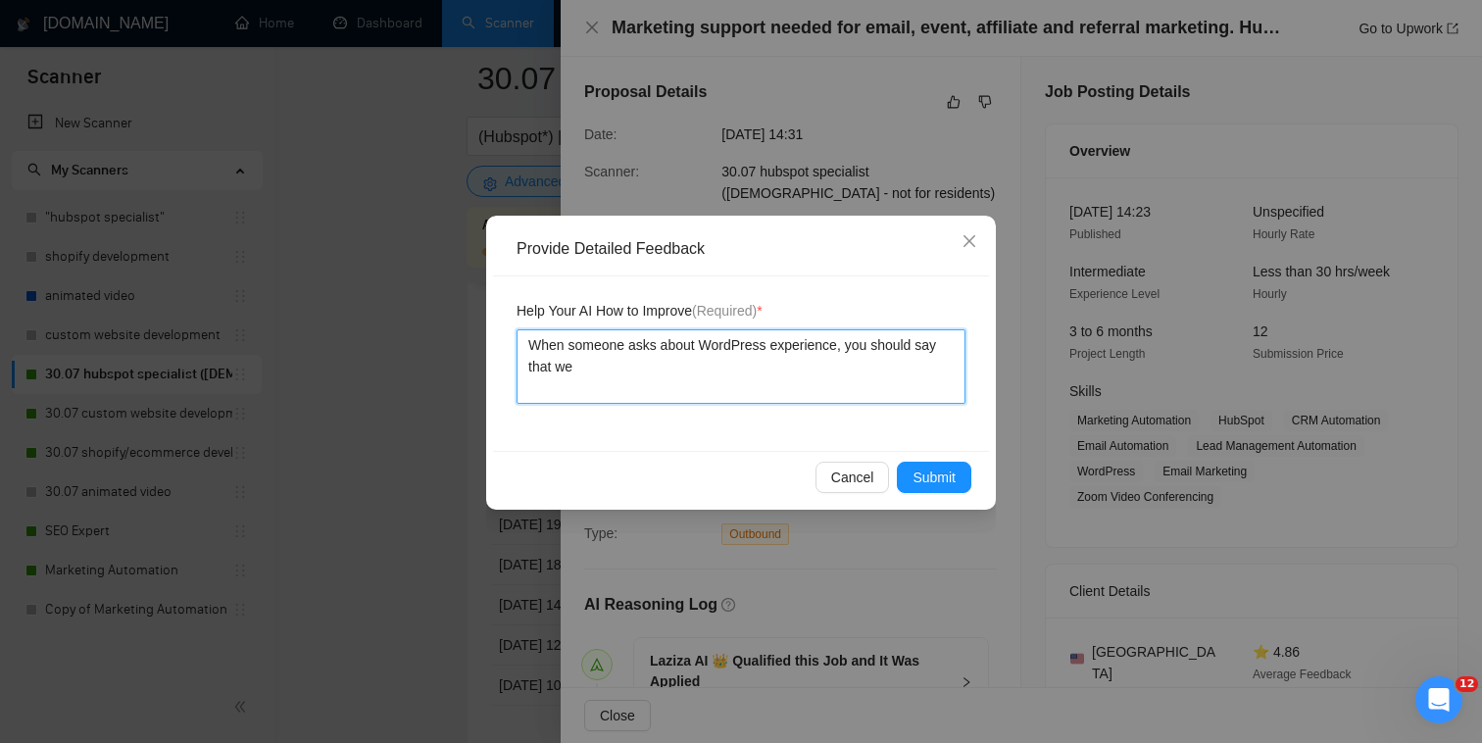
type textarea "When someone asks about WordPress experience, you should say that w"
type textarea "When someone asks about WordPress experience, you should say that"
type textarea "When someone asks about WordPress experience, you should say that I"
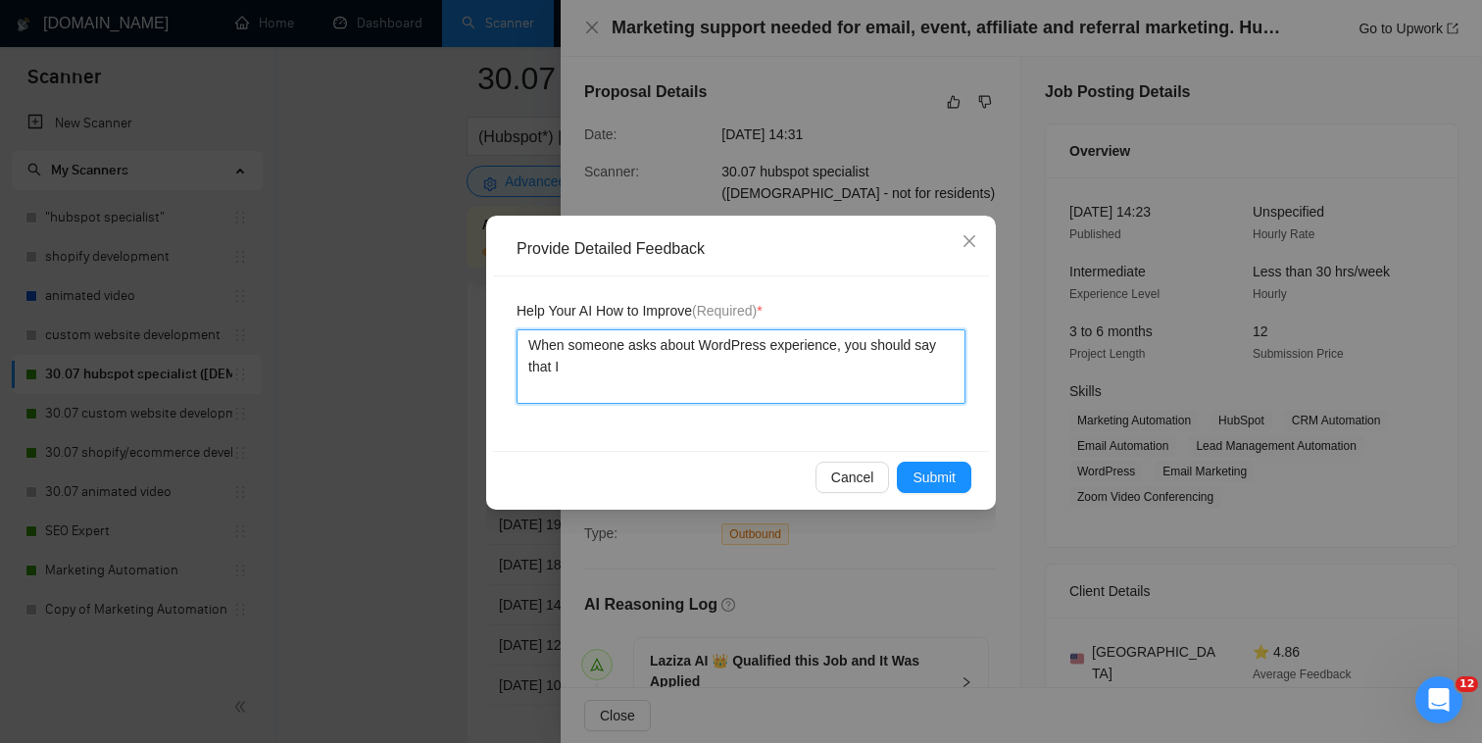
type textarea "When someone asks about WordPress experience, you should say that I"
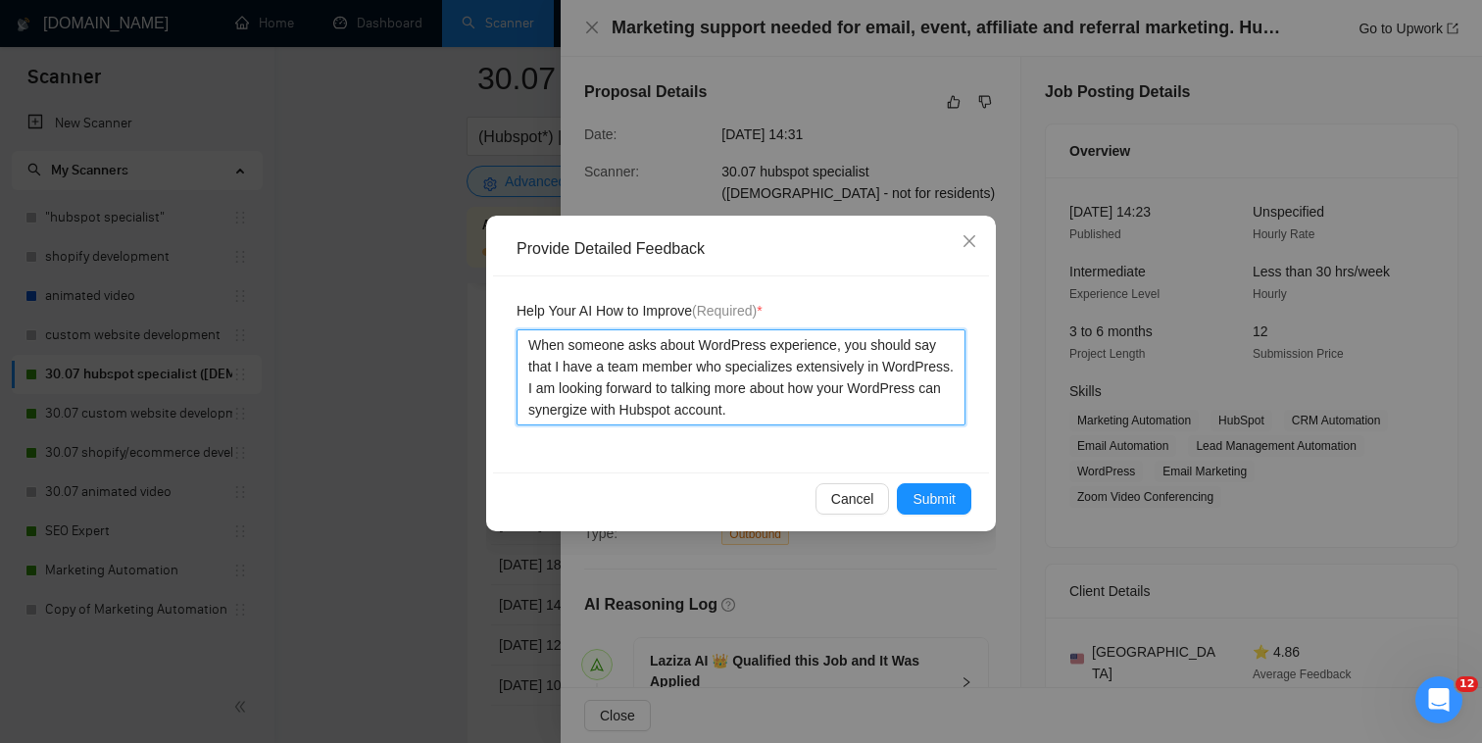
click at [721, 409] on textarea "When someone asks about WordPress experience, you should say that I have a team…" at bounding box center [740, 377] width 449 height 96
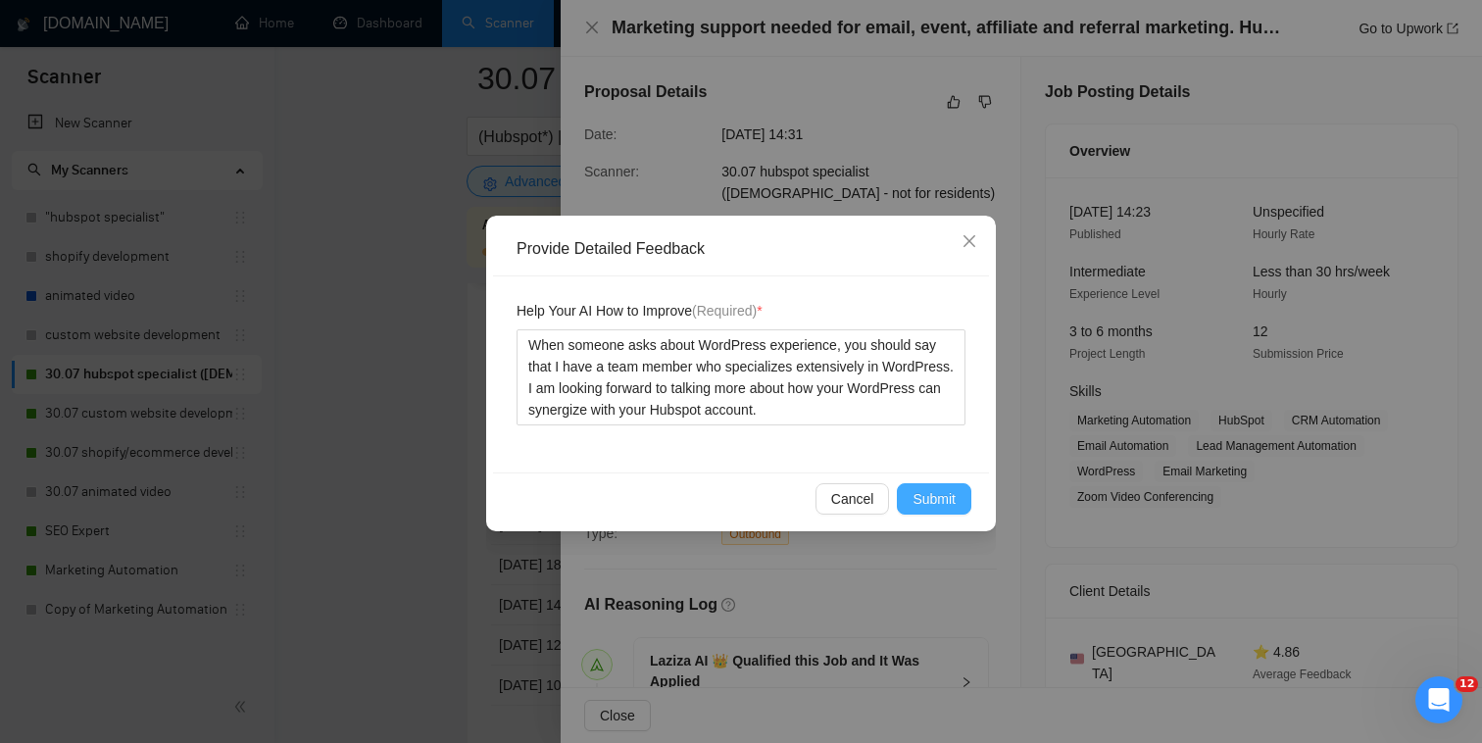
click at [937, 483] on button "Submit" at bounding box center [934, 498] width 74 height 31
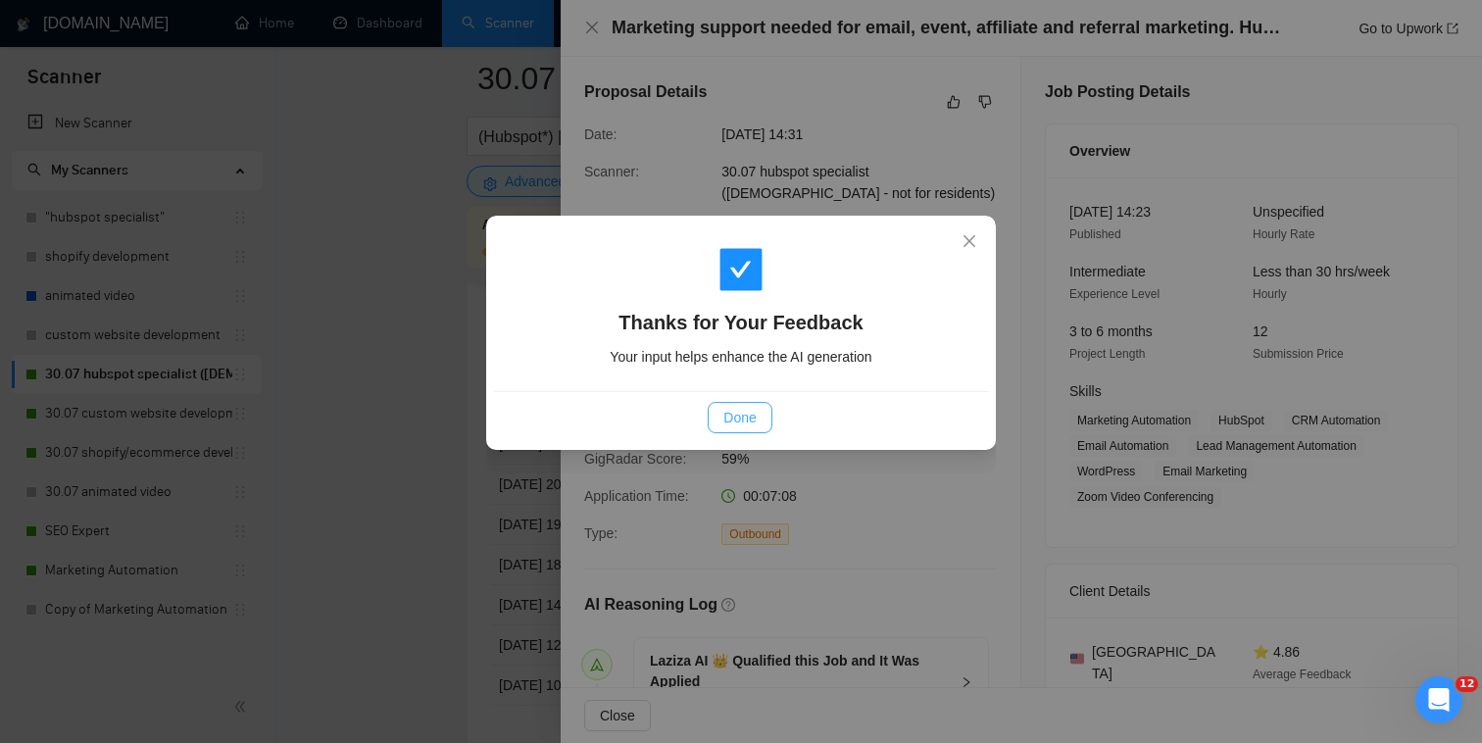
click at [736, 424] on span "Done" at bounding box center [739, 418] width 32 height 22
